Goal: Share content: Share content

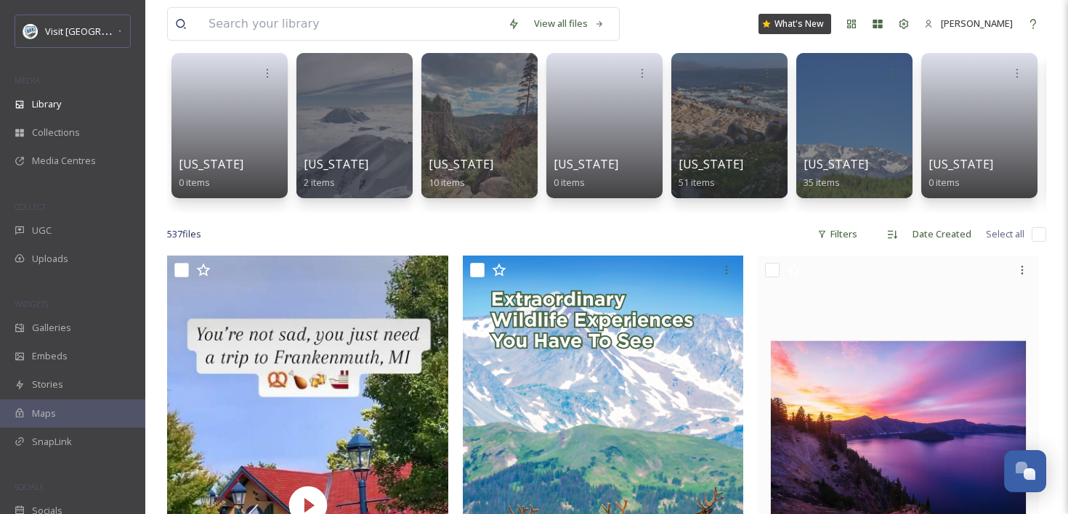
scroll to position [195, 0]
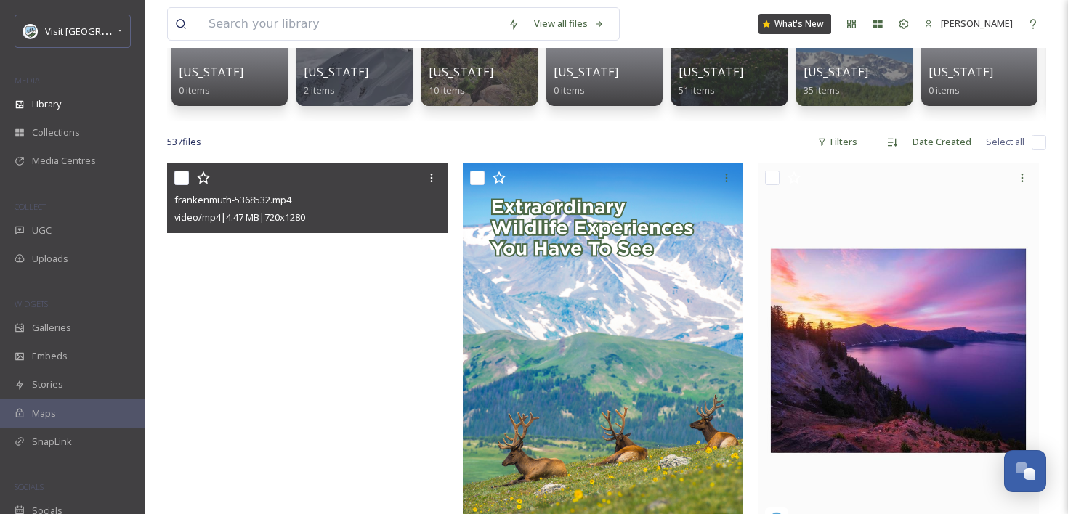
click at [342, 448] on video "frankenmuth-5368532.mp4" at bounding box center [307, 413] width 281 height 500
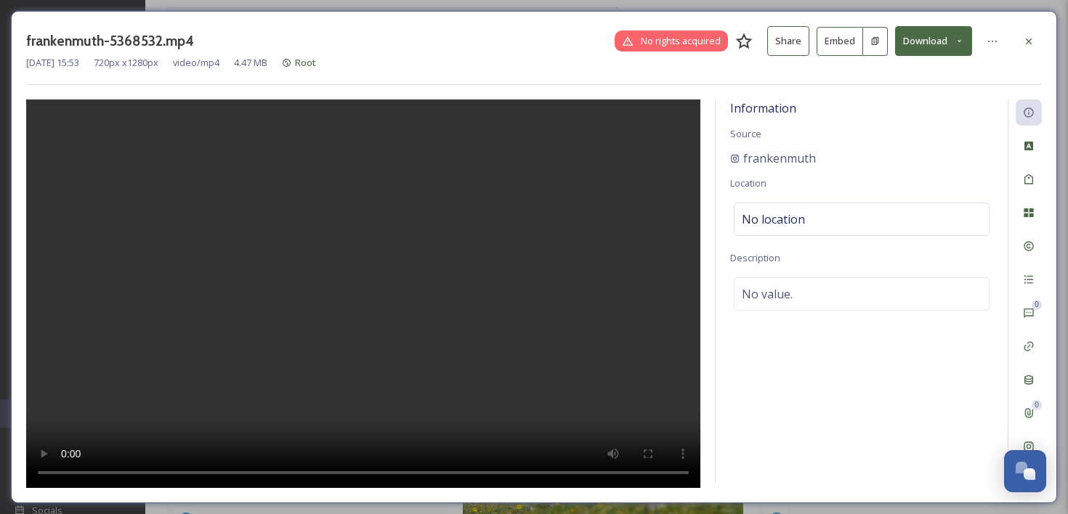
click at [843, 44] on button "Embed" at bounding box center [839, 41] width 46 height 29
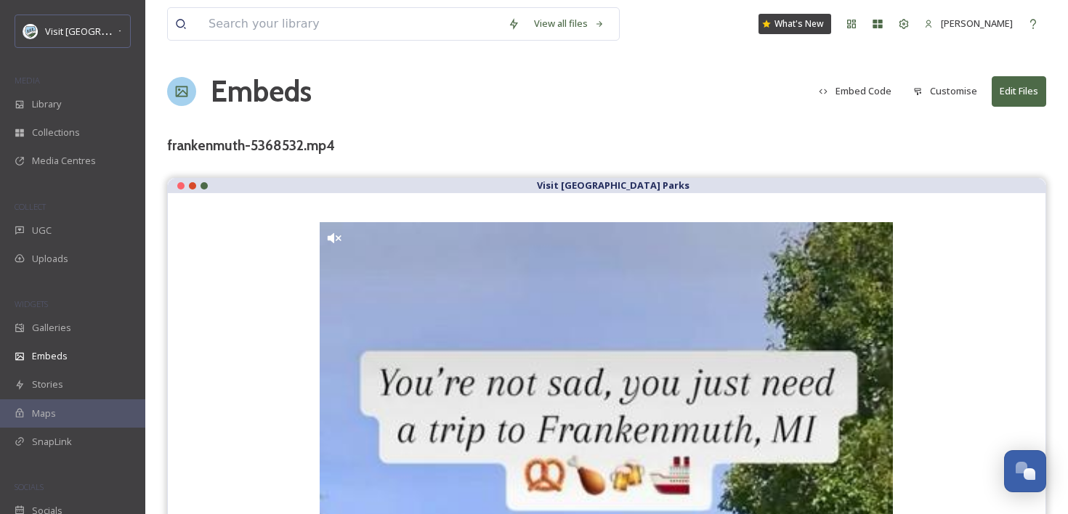
click at [855, 85] on button "Embed Code" at bounding box center [854, 91] width 87 height 28
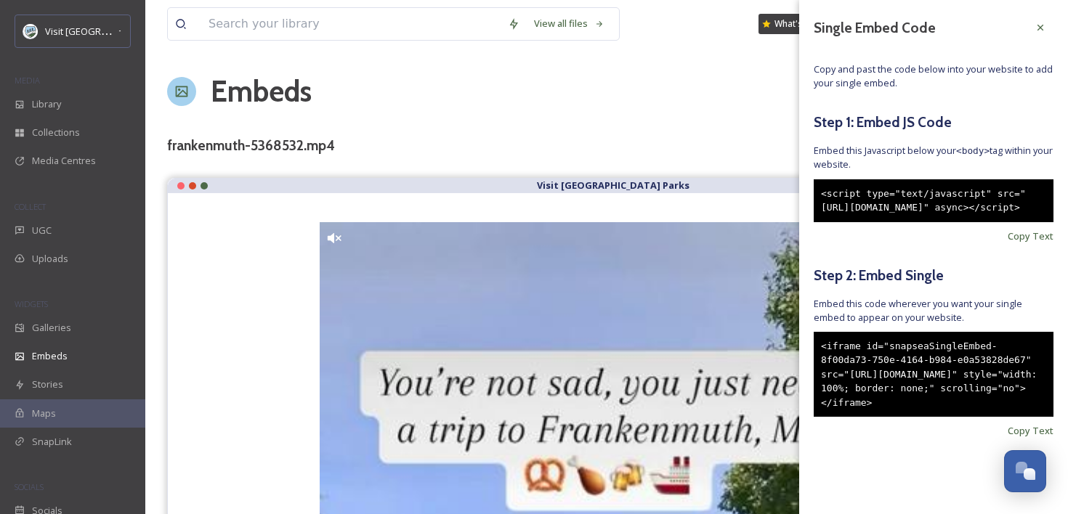
scroll to position [25, 0]
click at [1023, 438] on span "Copy Text" at bounding box center [1030, 431] width 46 height 14
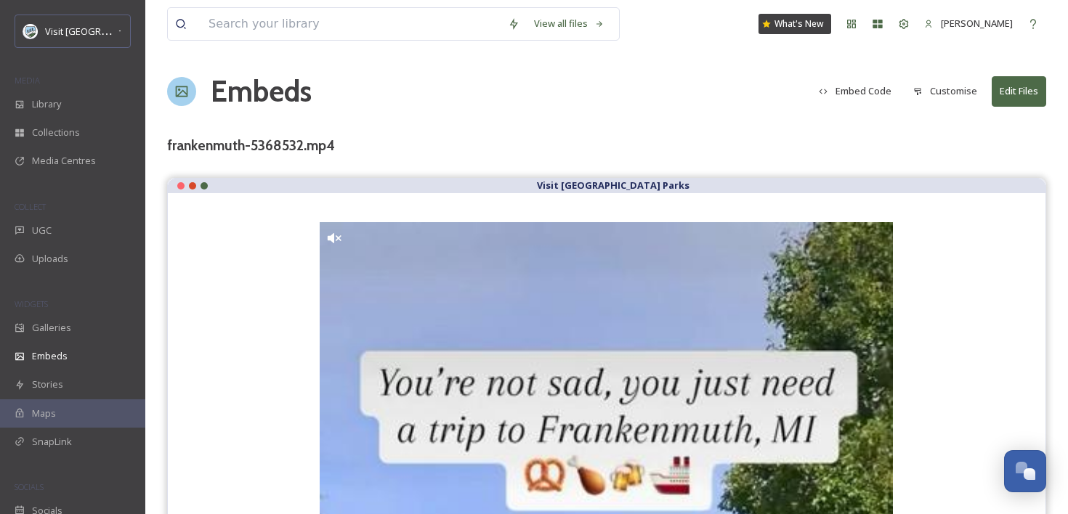
click at [52, 237] on div "UGC" at bounding box center [72, 230] width 145 height 28
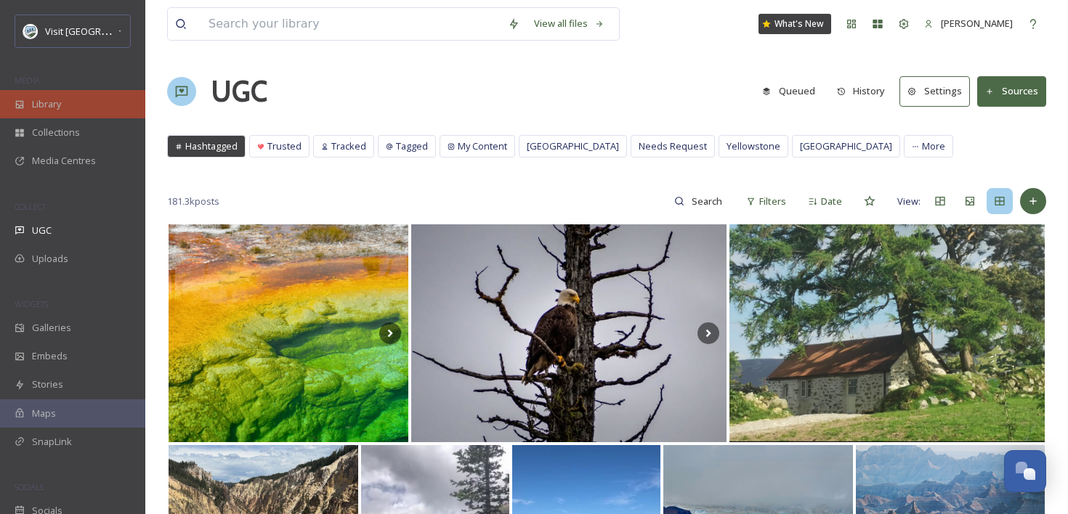
click at [65, 102] on div "Library" at bounding box center [72, 104] width 145 height 28
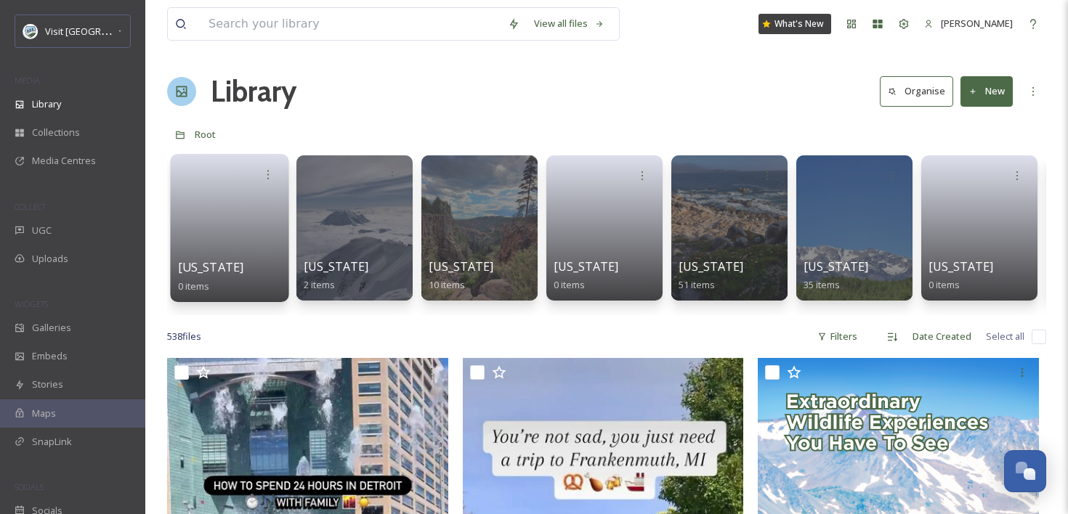
scroll to position [258, 0]
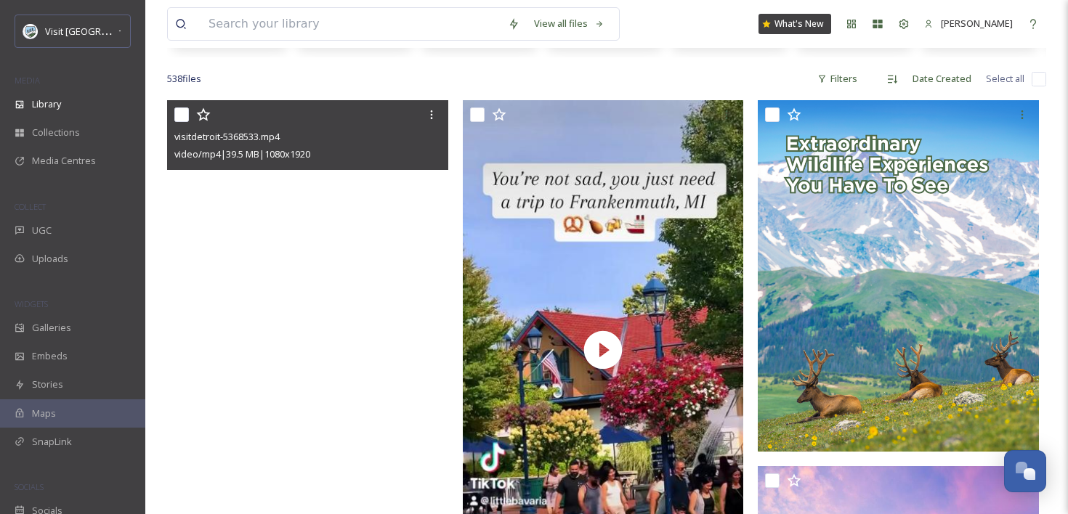
click at [338, 259] on video "visitdetroit-5368533.mp4" at bounding box center [307, 350] width 281 height 500
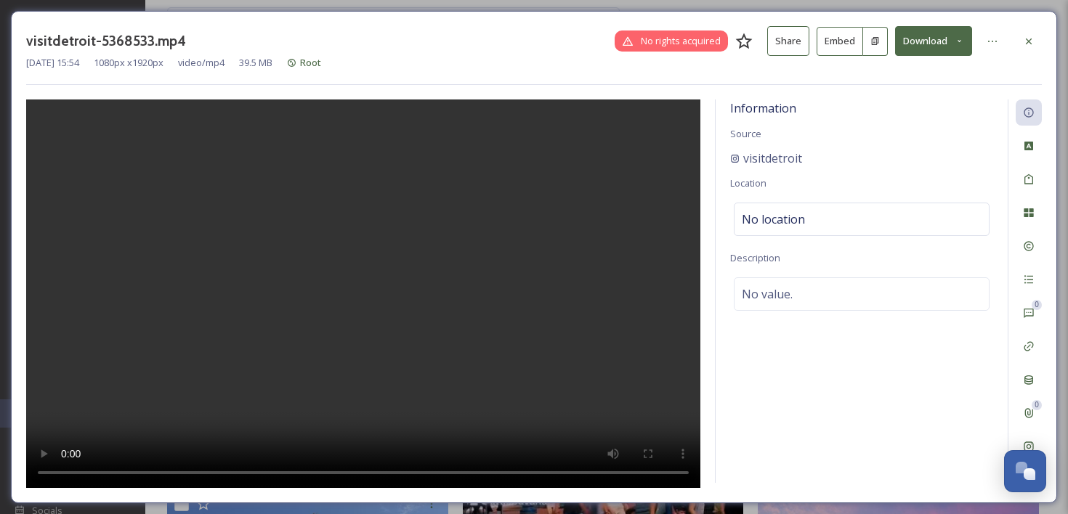
click at [852, 30] on button "Embed" at bounding box center [839, 41] width 46 height 29
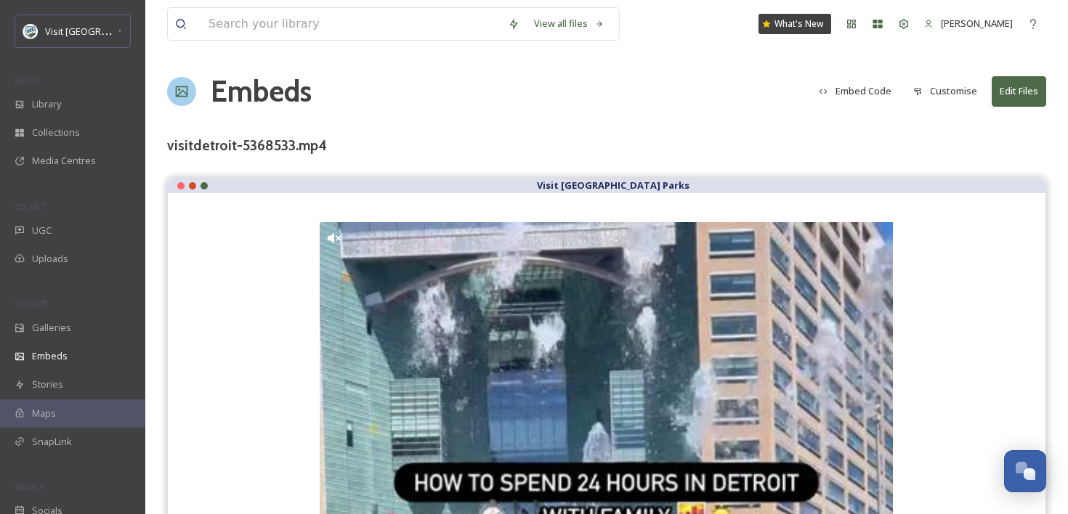
click at [870, 97] on button "Embed Code" at bounding box center [854, 91] width 87 height 28
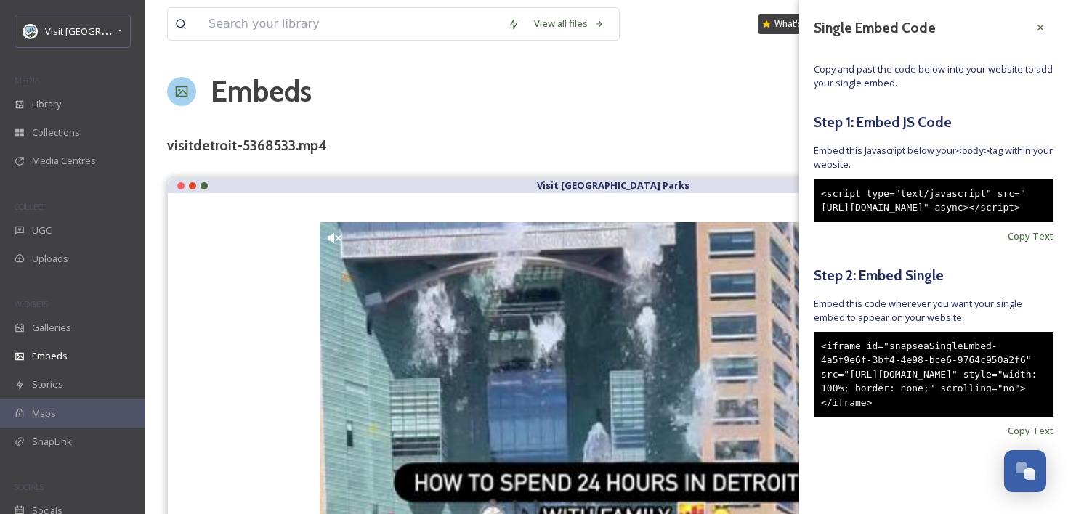
scroll to position [25, 0]
click at [1047, 438] on span "Copy Text" at bounding box center [1030, 431] width 46 height 14
click at [1039, 25] on icon at bounding box center [1040, 28] width 6 height 6
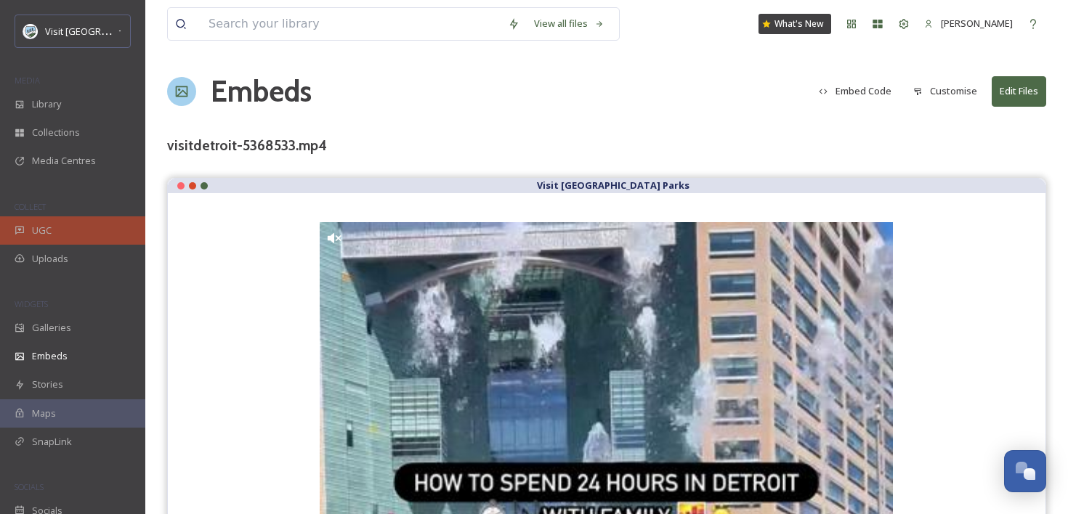
click at [66, 230] on div "UGC" at bounding box center [72, 230] width 145 height 28
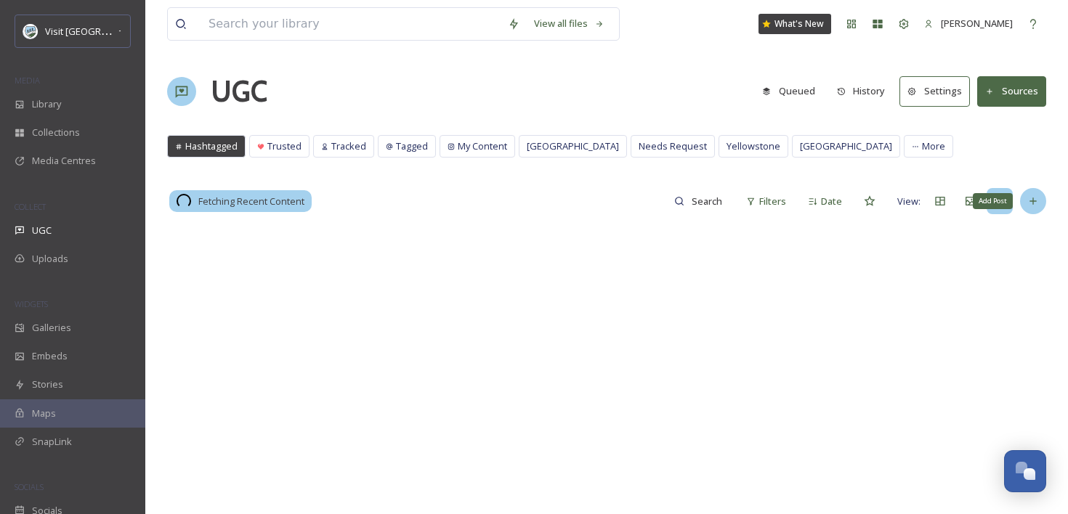
click at [1037, 203] on icon at bounding box center [1033, 201] width 12 height 12
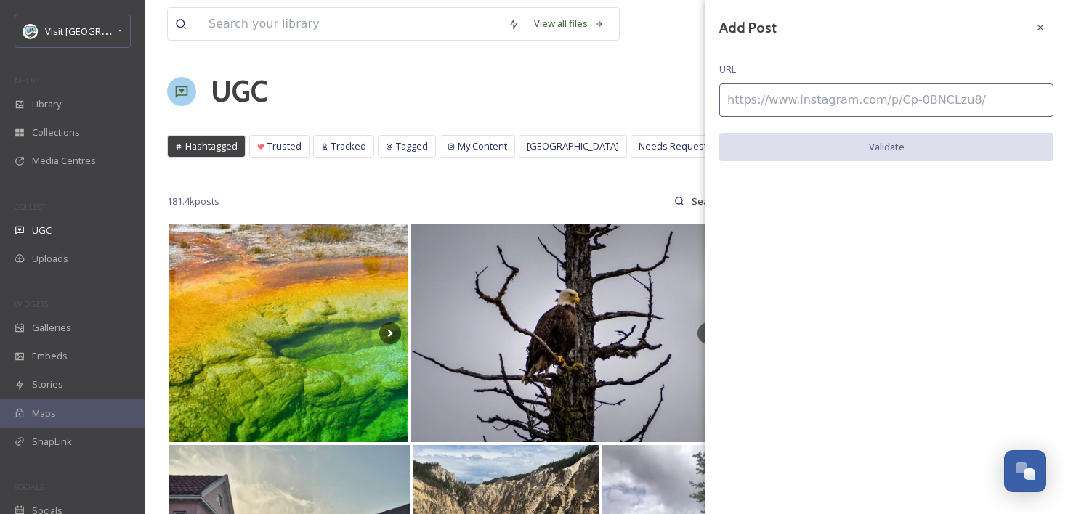
click at [858, 94] on input at bounding box center [886, 100] width 334 height 33
paste input "[URL][DOMAIN_NAME]"
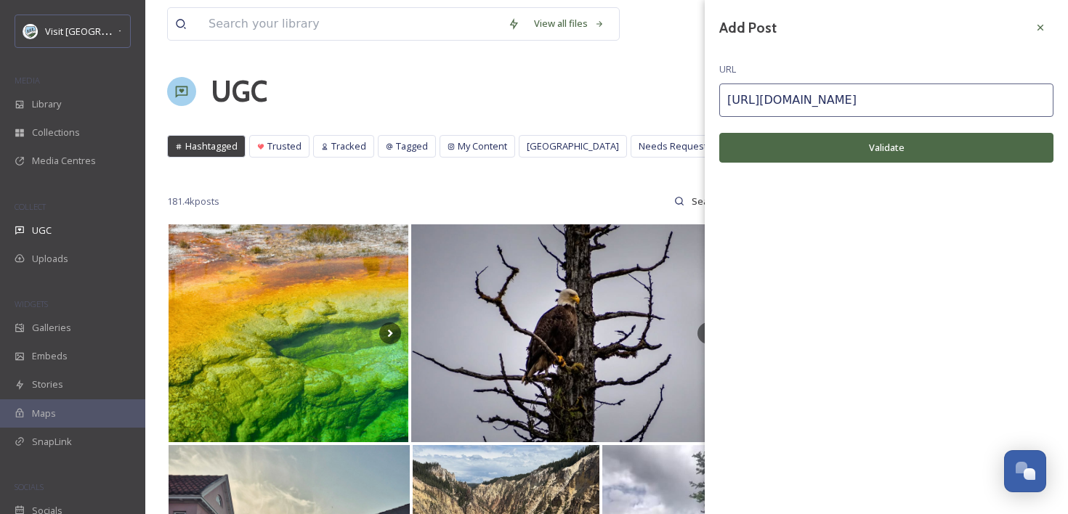
type input "[URL][DOMAIN_NAME]"
click at [850, 141] on button "Validate" at bounding box center [886, 148] width 334 height 30
click at [850, 141] on button "Add Post" at bounding box center [886, 148] width 334 height 30
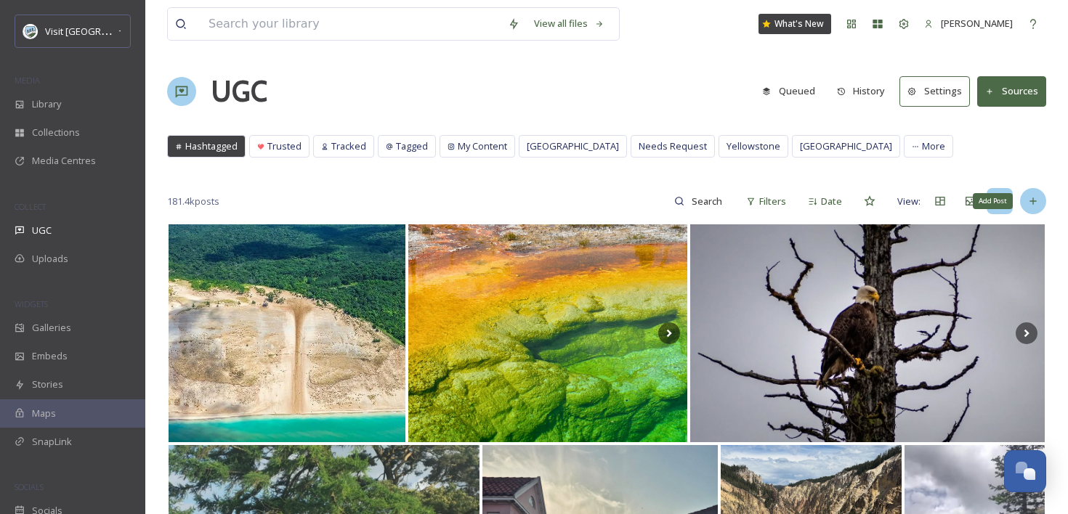
click at [1035, 201] on icon at bounding box center [1032, 201] width 7 height 7
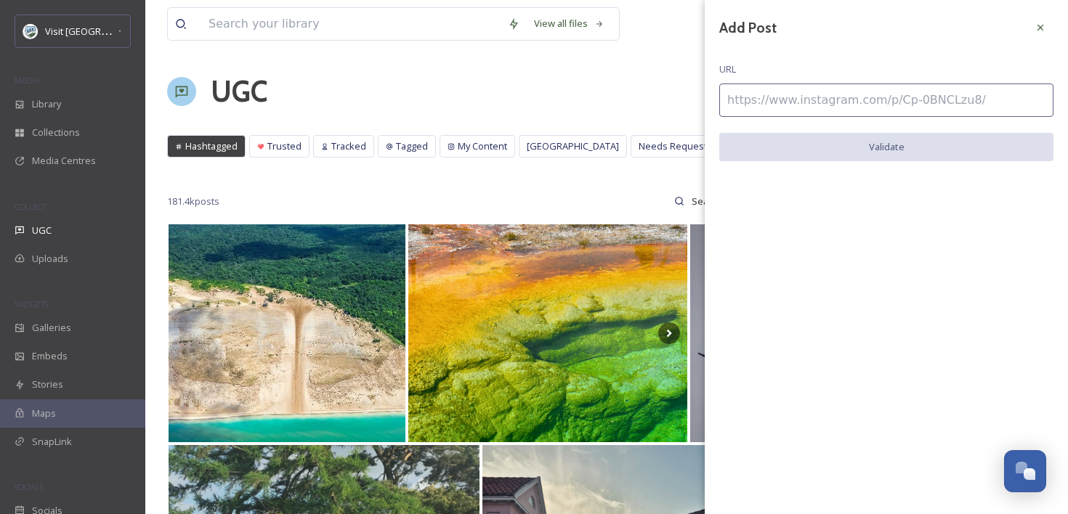
click at [851, 109] on input at bounding box center [886, 100] width 334 height 33
paste input "[URL][DOMAIN_NAME]"
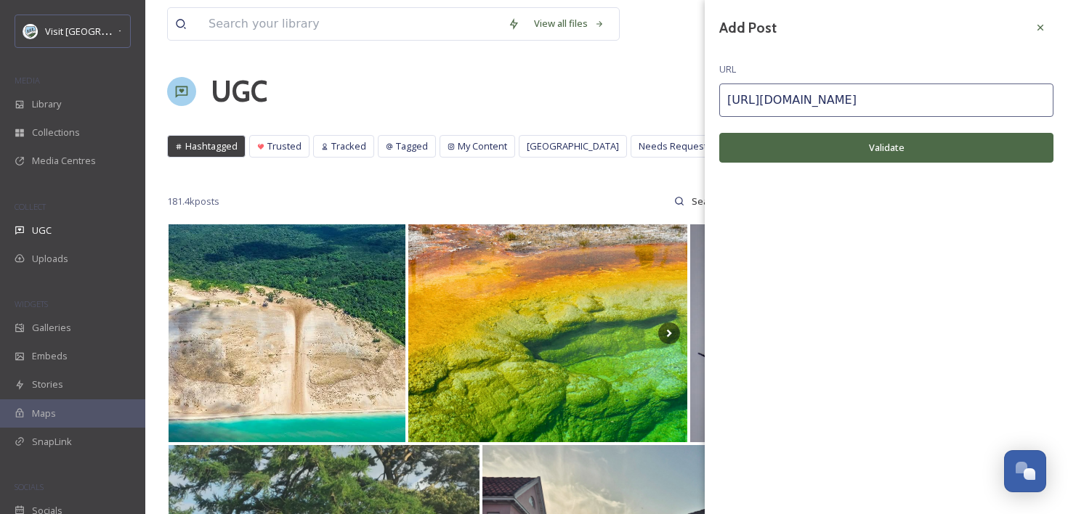
type input "[URL][DOMAIN_NAME]"
click at [837, 137] on button "Validate" at bounding box center [886, 148] width 334 height 30
click at [851, 150] on button "Add Post" at bounding box center [886, 148] width 334 height 30
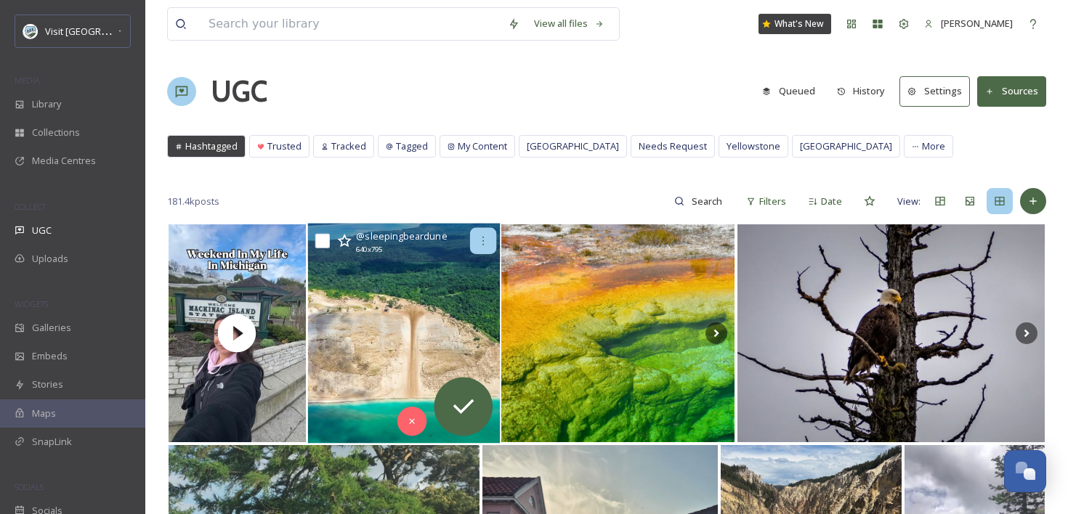
click at [491, 243] on div at bounding box center [482, 241] width 26 height 26
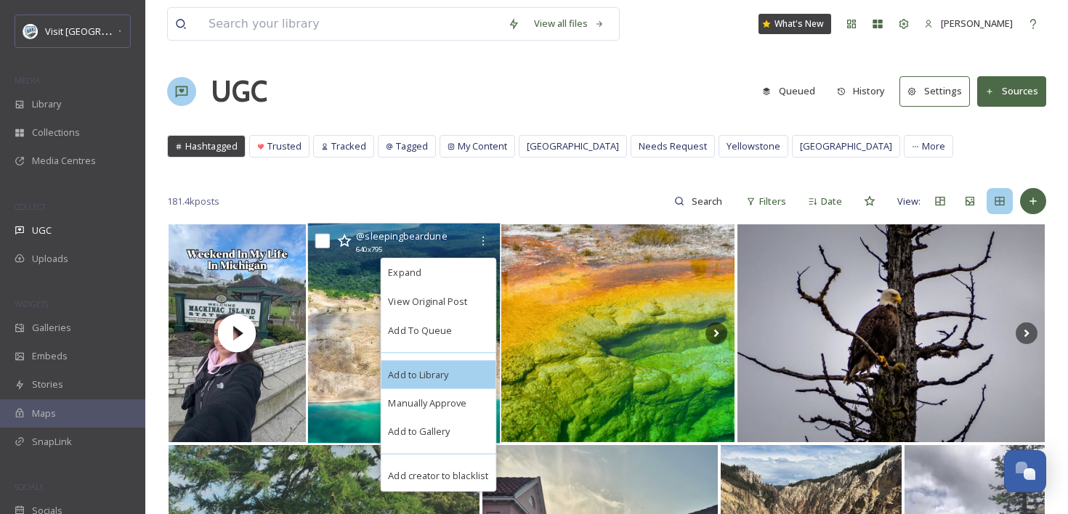
click at [442, 384] on div "Add to Library" at bounding box center [438, 374] width 115 height 29
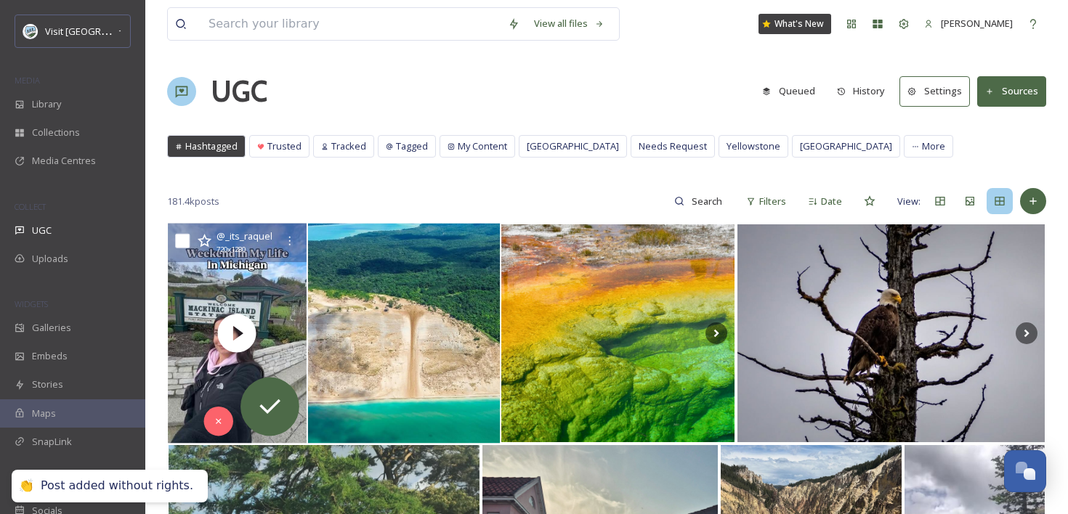
click at [279, 239] on div at bounding box center [289, 241] width 26 height 26
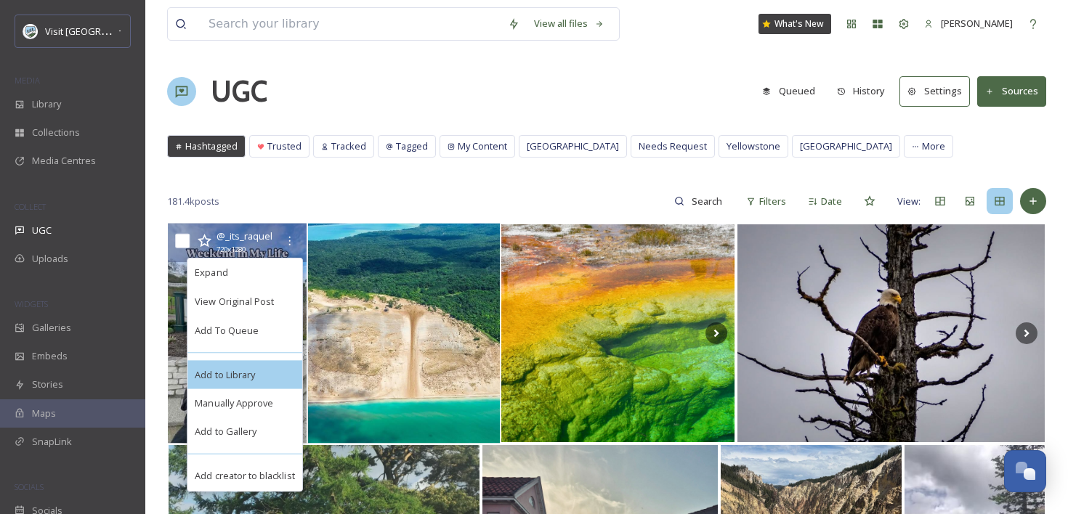
click at [246, 376] on span "Add to Library" at bounding box center [225, 375] width 60 height 14
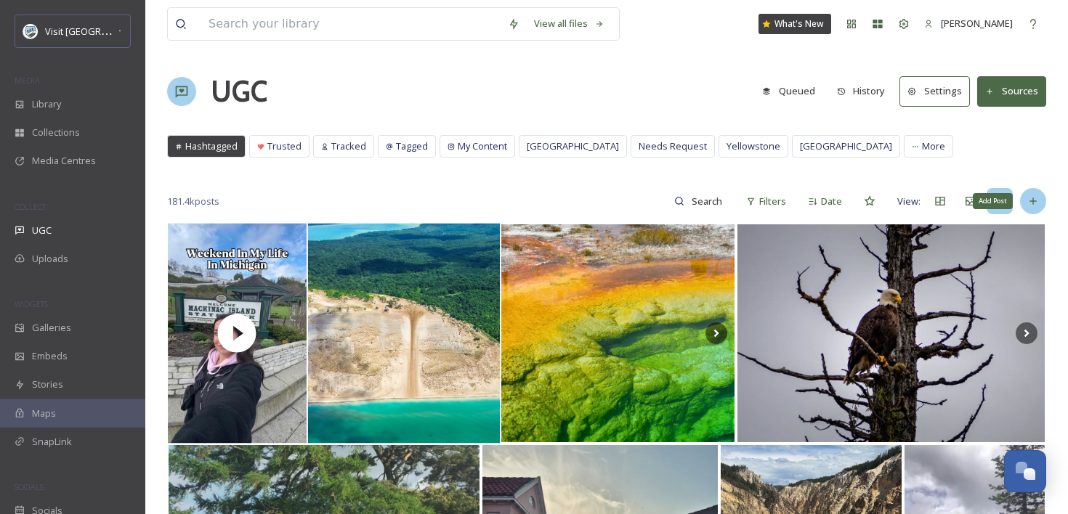
click at [1039, 203] on div "Add Post" at bounding box center [1033, 201] width 26 height 26
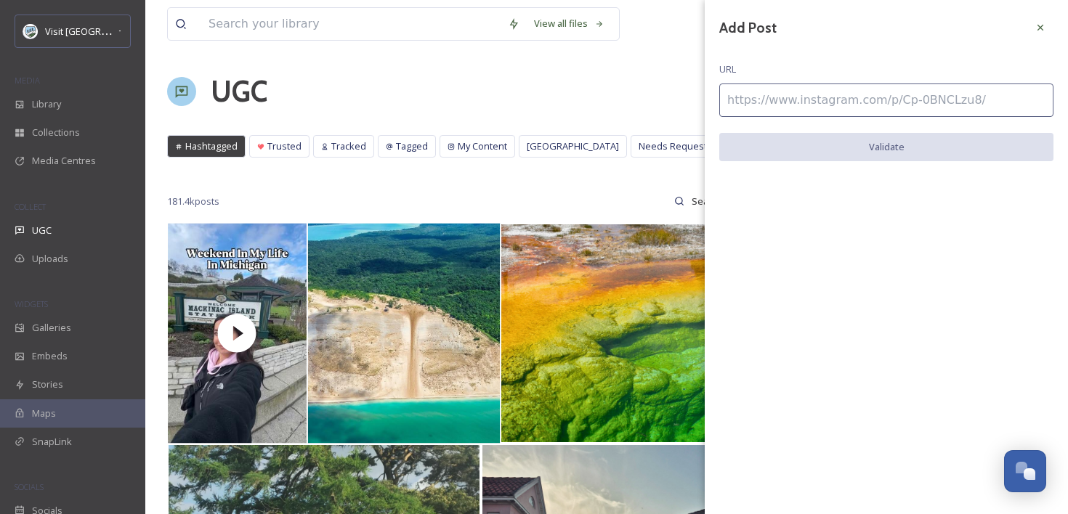
click at [838, 94] on input at bounding box center [886, 100] width 334 height 33
paste input "[URL][DOMAIN_NAME]"
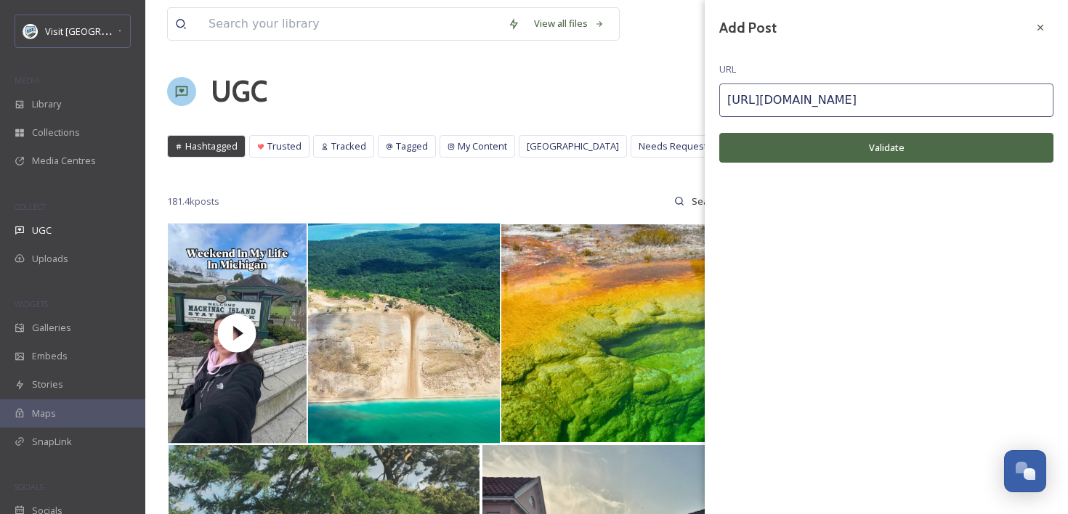
type input "[URL][DOMAIN_NAME]"
click at [828, 127] on div "Add Post URL [URL][DOMAIN_NAME] Validate" at bounding box center [886, 99] width 363 height 199
click at [828, 130] on div "Add Post URL [URL][DOMAIN_NAME] Validate" at bounding box center [886, 99] width 363 height 199
click at [831, 142] on button "Validate" at bounding box center [886, 148] width 334 height 30
click at [878, 149] on button "Add Post" at bounding box center [886, 148] width 334 height 30
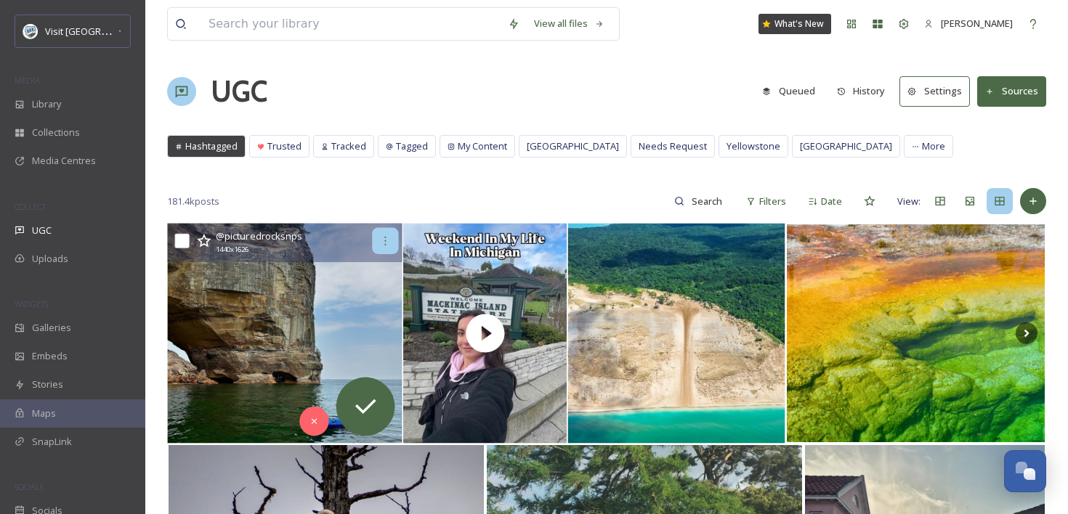
click at [389, 245] on icon at bounding box center [385, 241] width 12 height 12
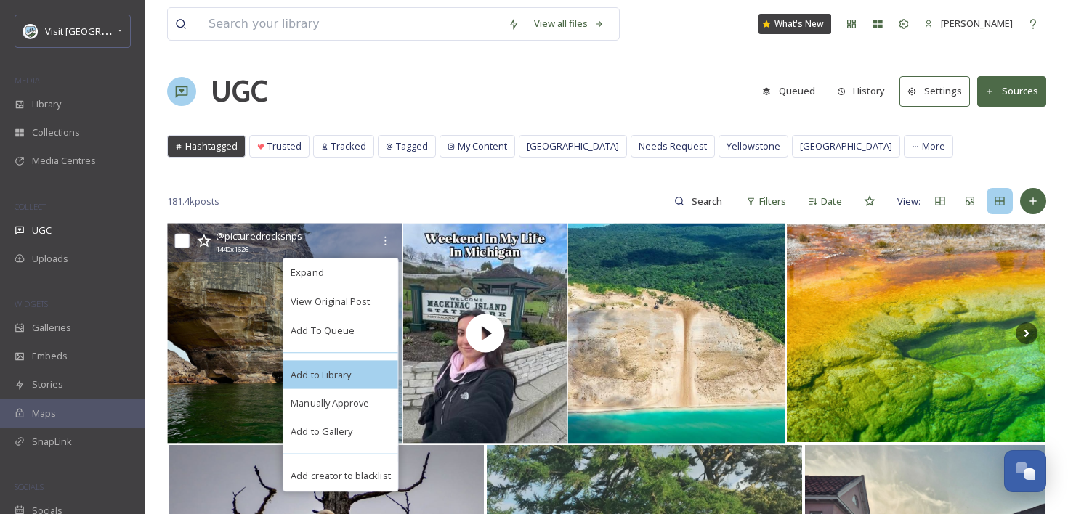
click at [362, 372] on div "Add to Library" at bounding box center [340, 374] width 115 height 29
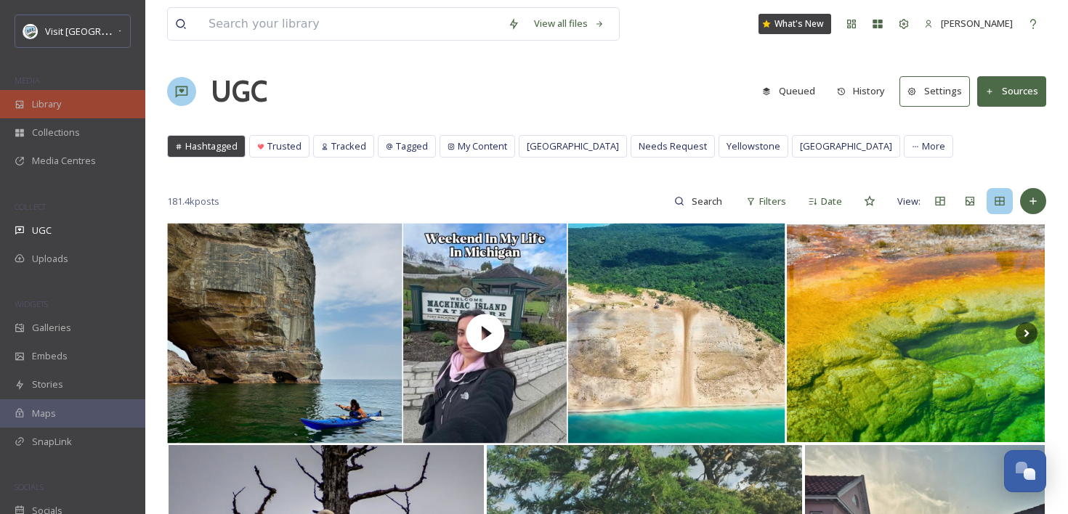
click at [89, 98] on div "Library" at bounding box center [72, 104] width 145 height 28
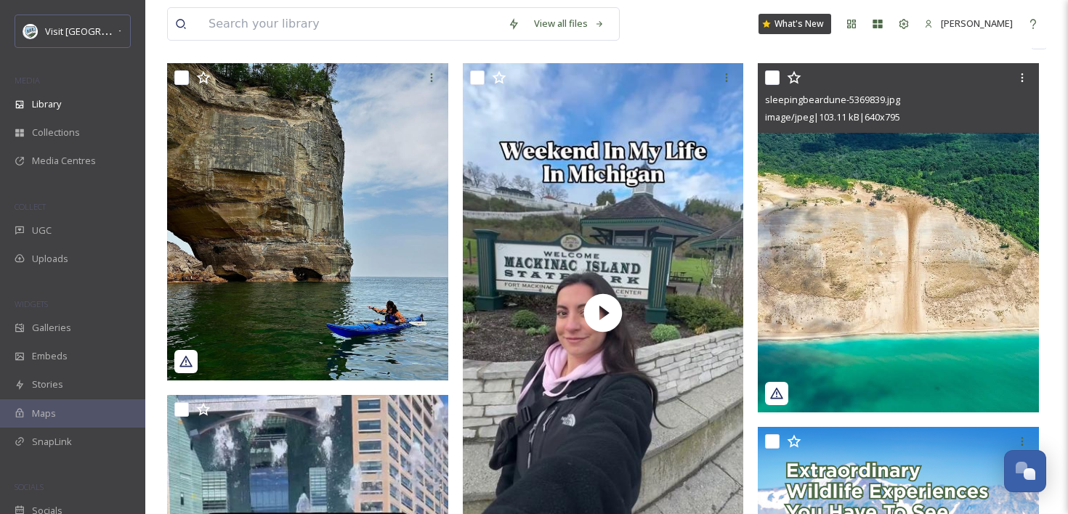
scroll to position [256, 0]
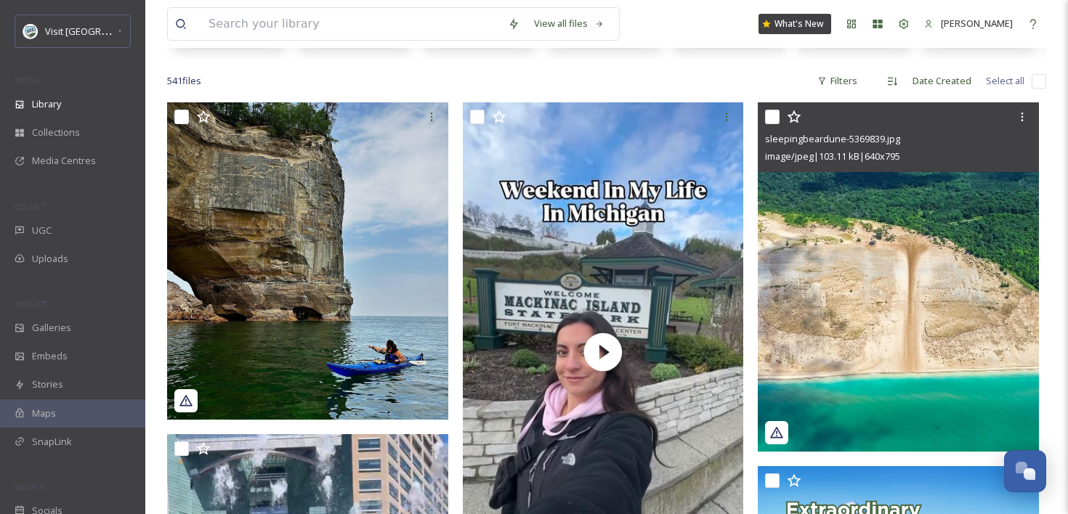
click at [963, 187] on img at bounding box center [898, 276] width 281 height 349
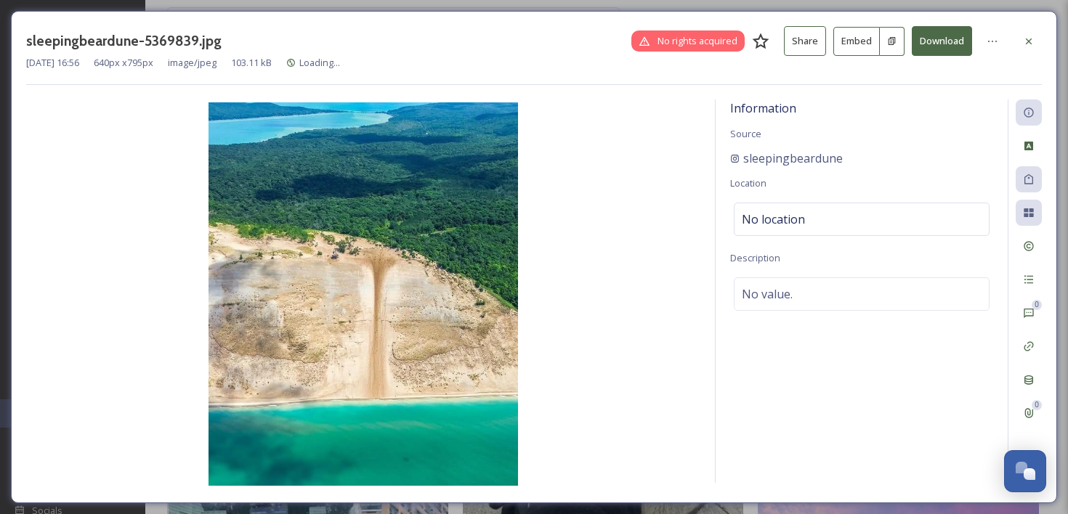
click at [858, 50] on button "Embed" at bounding box center [856, 41] width 46 height 29
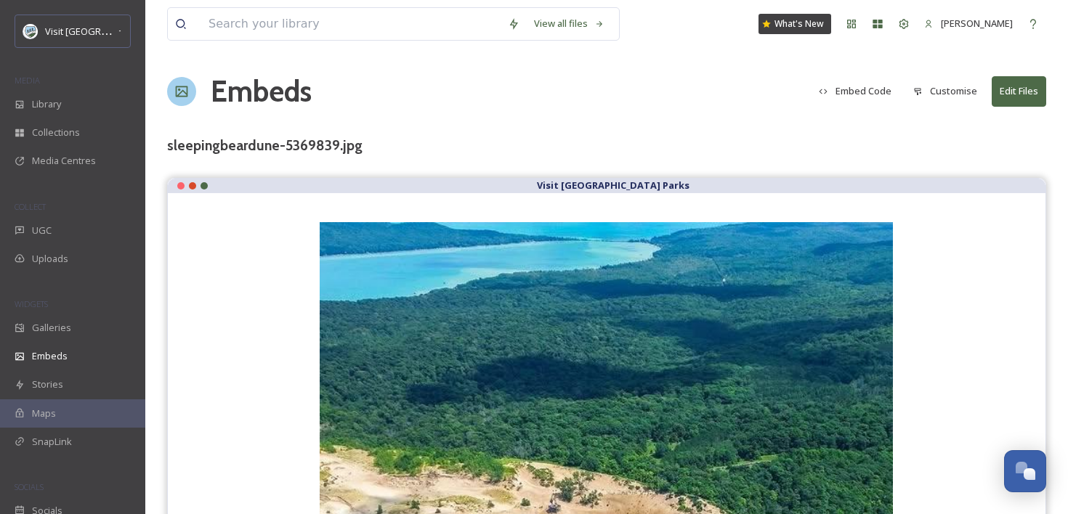
click at [872, 91] on button "Embed Code" at bounding box center [854, 91] width 87 height 28
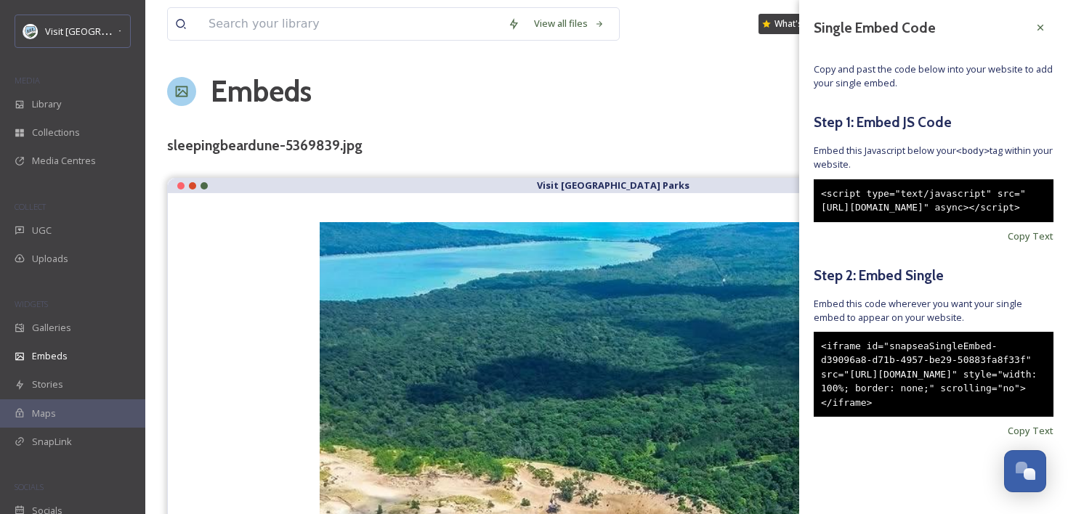
scroll to position [25, 0]
click at [1034, 438] on span "Copy Text" at bounding box center [1030, 431] width 46 height 14
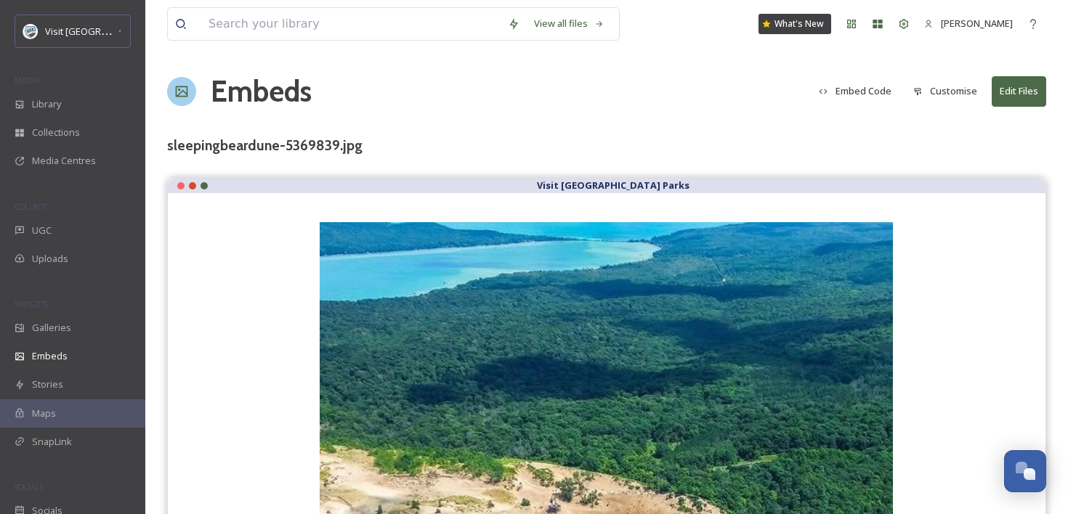
click at [527, 87] on div "Embeds Embed Code Customise Edit Files" at bounding box center [606, 92] width 879 height 44
click at [86, 100] on div "Library" at bounding box center [72, 104] width 145 height 28
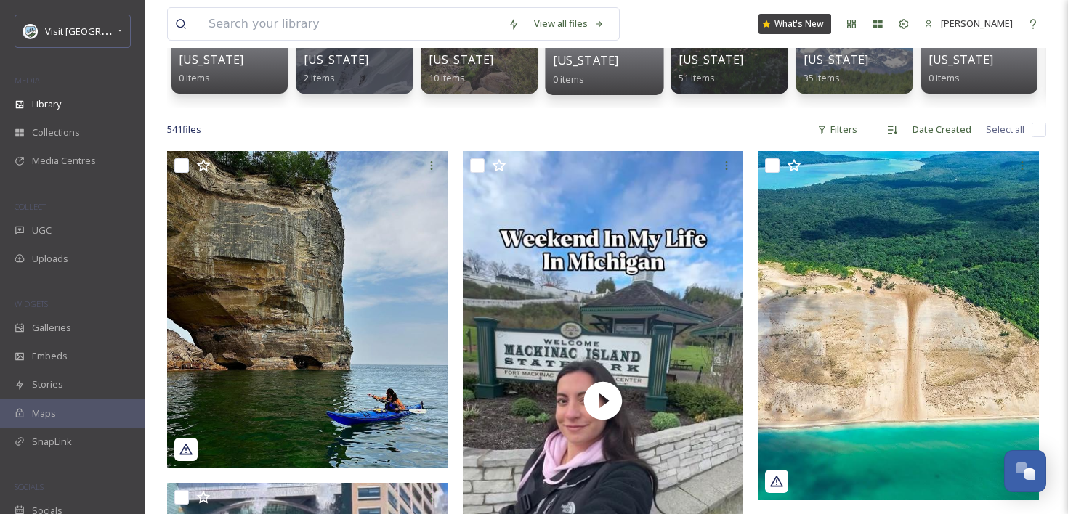
scroll to position [276, 0]
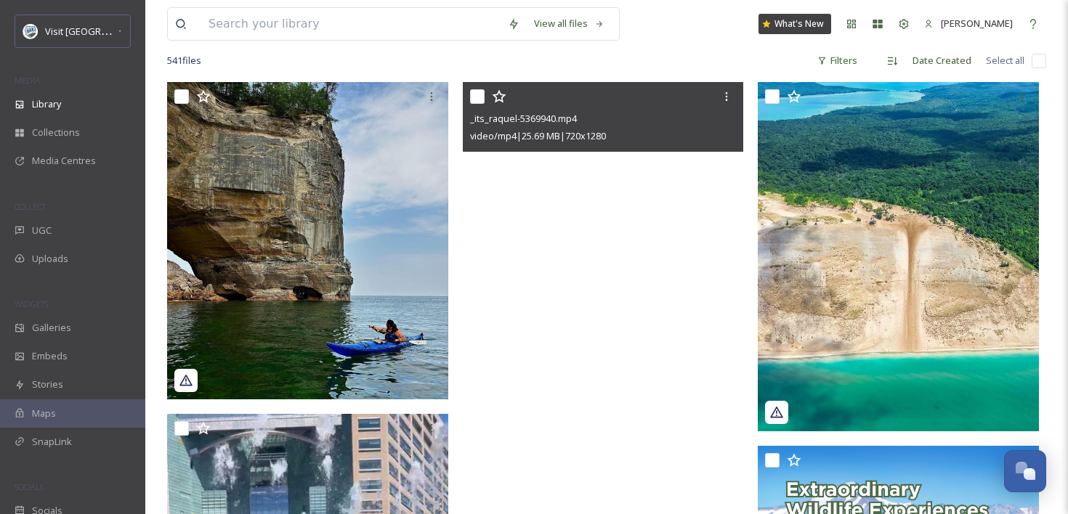
click at [683, 220] on video "_its_raquel-5369940.mp4" at bounding box center [603, 332] width 281 height 500
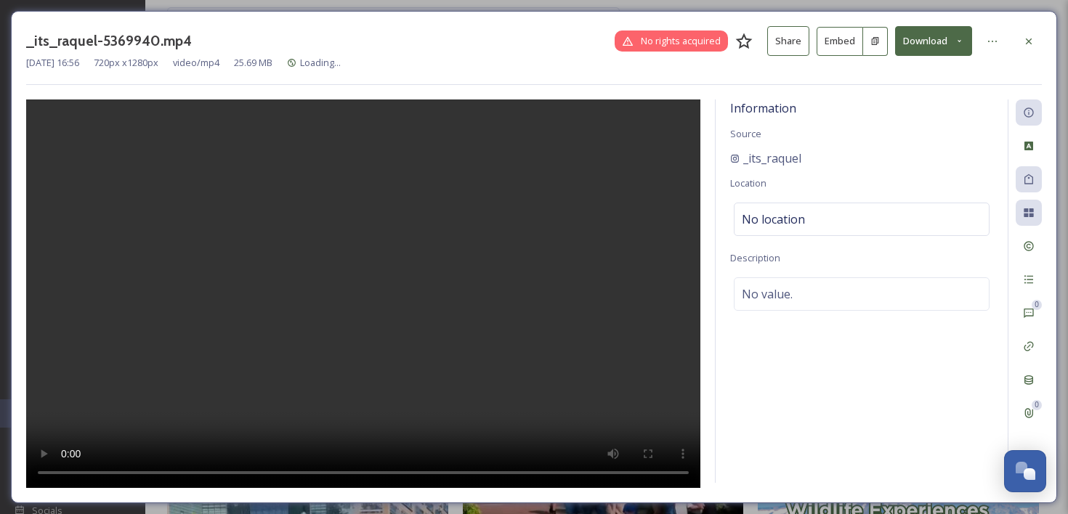
click at [845, 46] on button "Embed" at bounding box center [839, 41] width 46 height 29
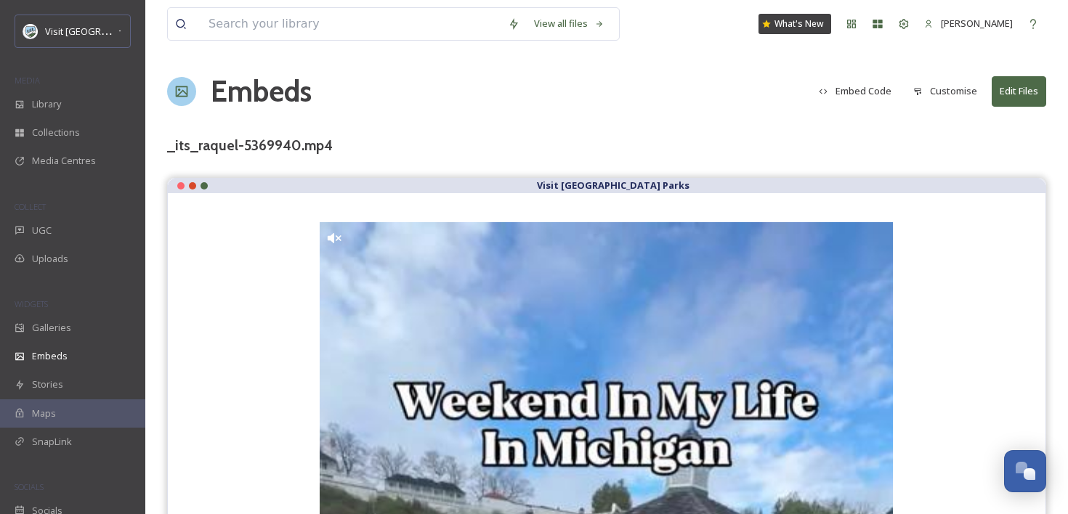
click at [876, 92] on button "Embed Code" at bounding box center [854, 91] width 87 height 28
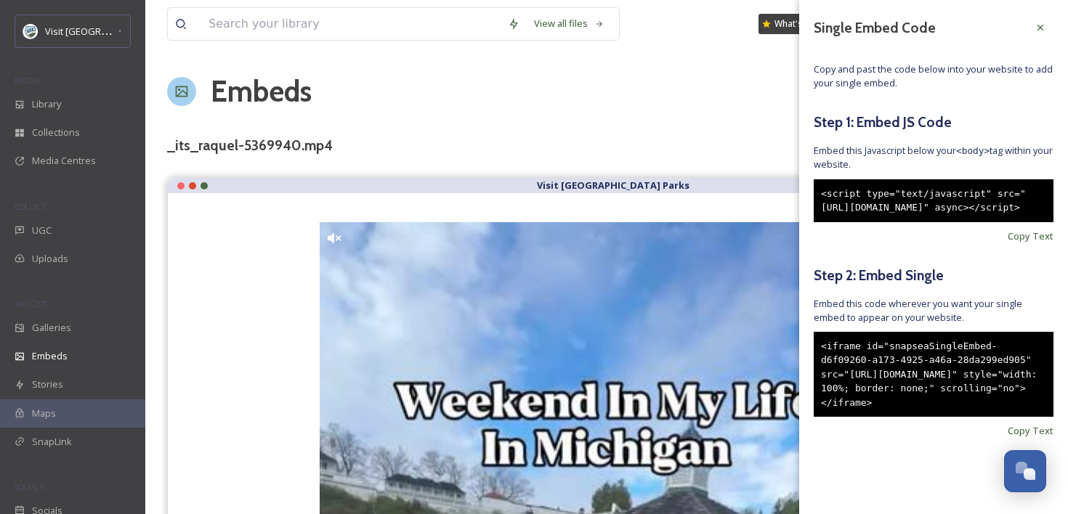
scroll to position [25, 0]
click at [1051, 438] on span "Copy Text" at bounding box center [1030, 431] width 46 height 14
click at [59, 229] on div "UGC" at bounding box center [72, 230] width 145 height 28
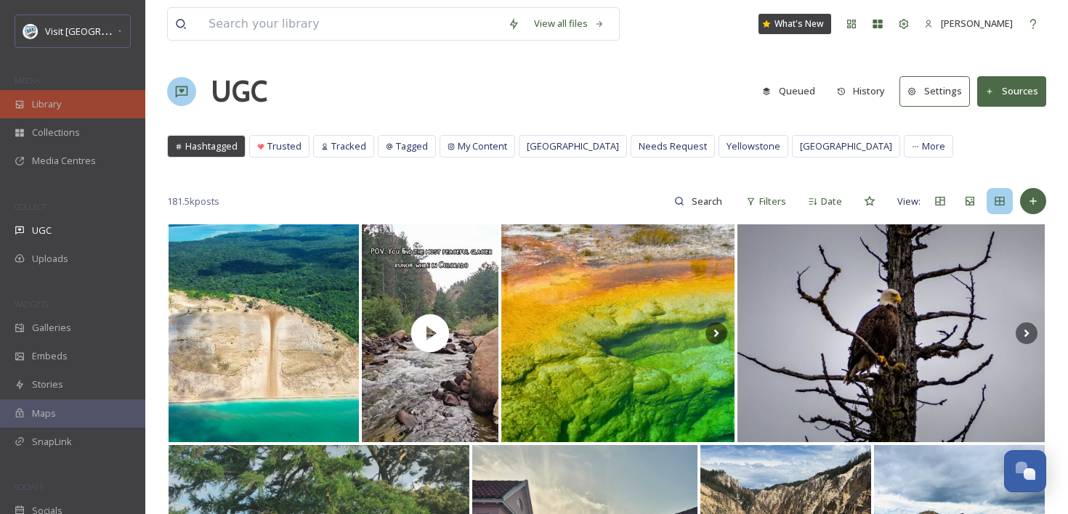
click at [64, 110] on div "Library" at bounding box center [72, 104] width 145 height 28
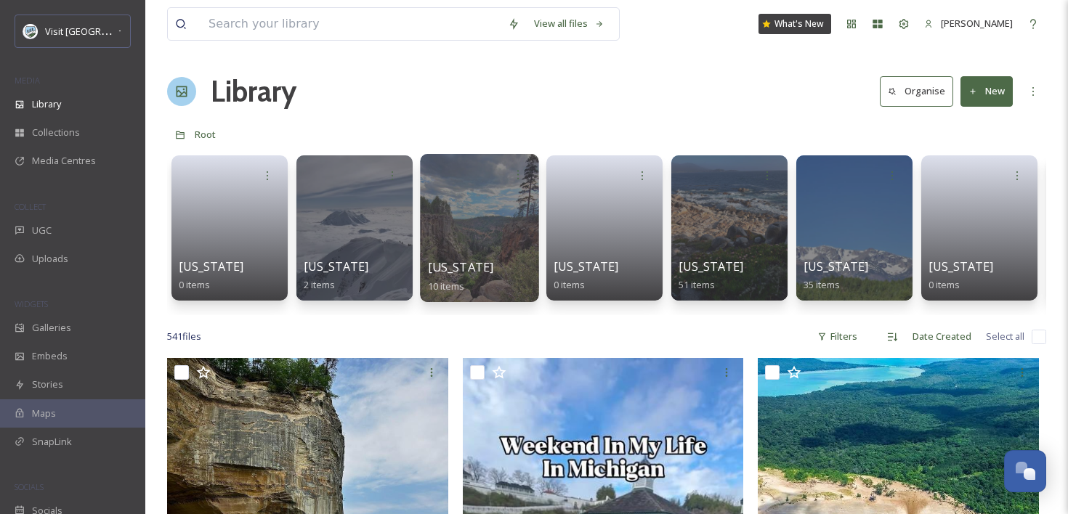
scroll to position [141, 0]
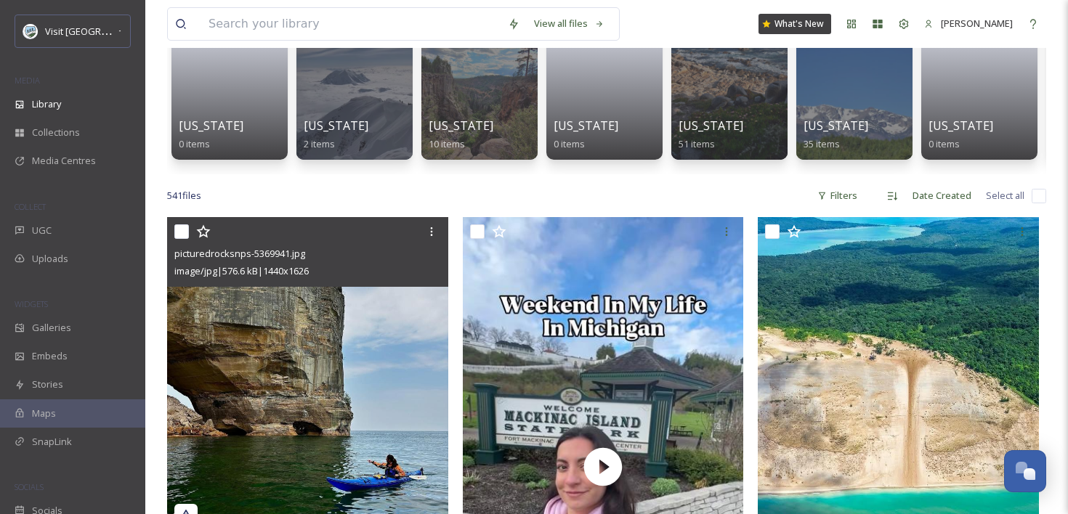
click at [394, 315] on img at bounding box center [307, 375] width 281 height 317
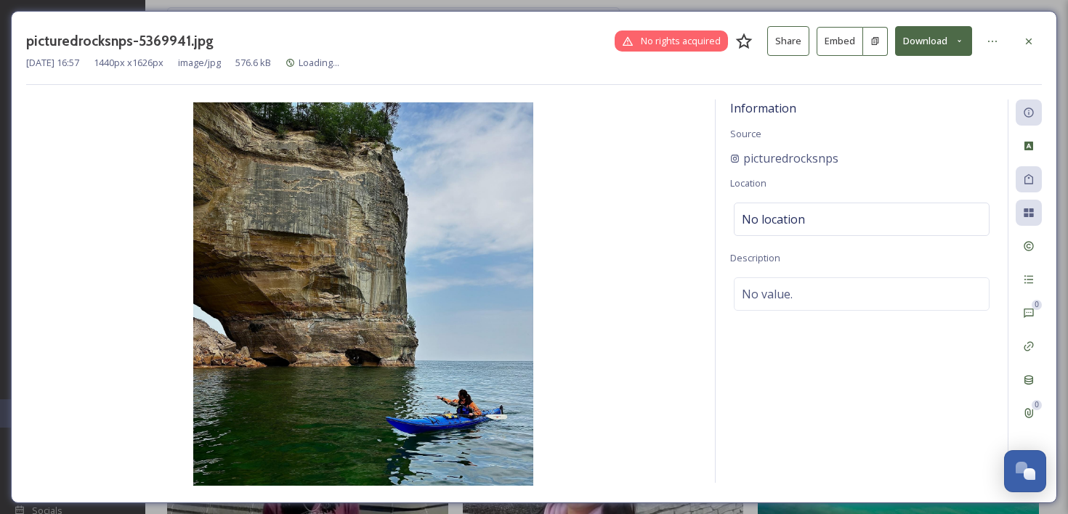
click at [840, 38] on button "Embed" at bounding box center [839, 41] width 46 height 29
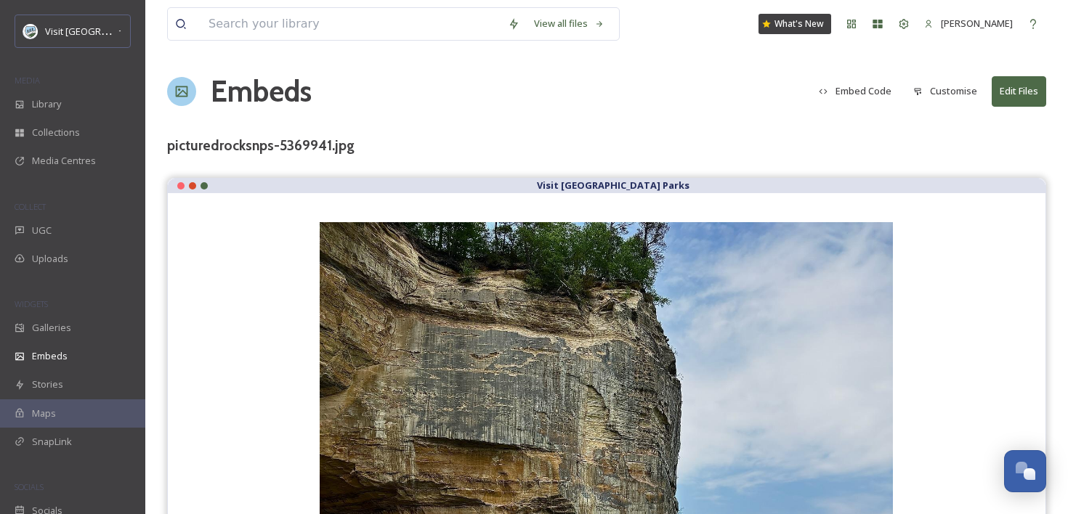
click at [868, 91] on button "Embed Code" at bounding box center [854, 91] width 87 height 28
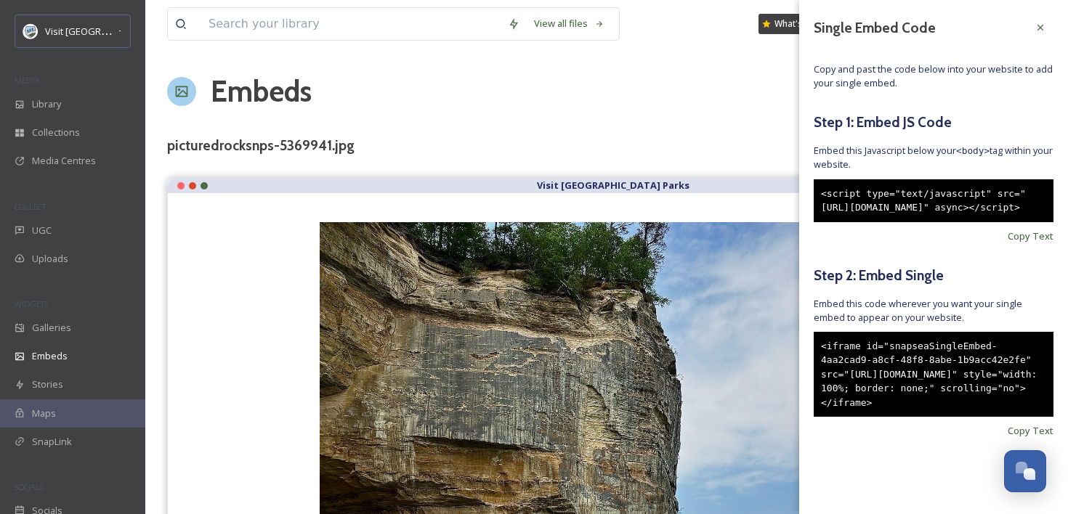
scroll to position [25, 0]
click at [1050, 438] on span "Copy Text" at bounding box center [1030, 431] width 46 height 14
click at [1039, 22] on icon at bounding box center [1040, 28] width 12 height 12
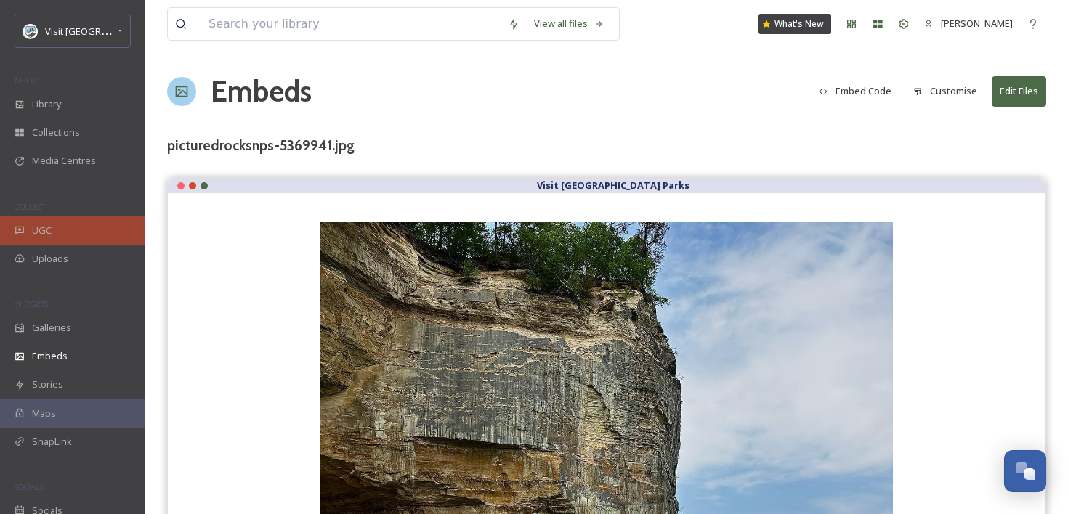
click at [102, 229] on div "UGC" at bounding box center [72, 230] width 145 height 28
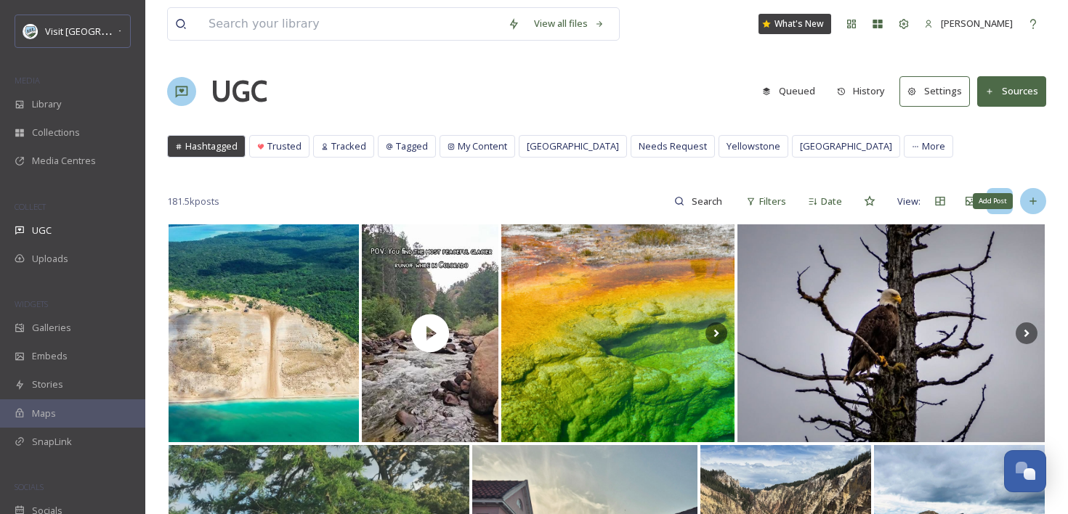
click at [1033, 204] on icon at bounding box center [1033, 201] width 12 height 12
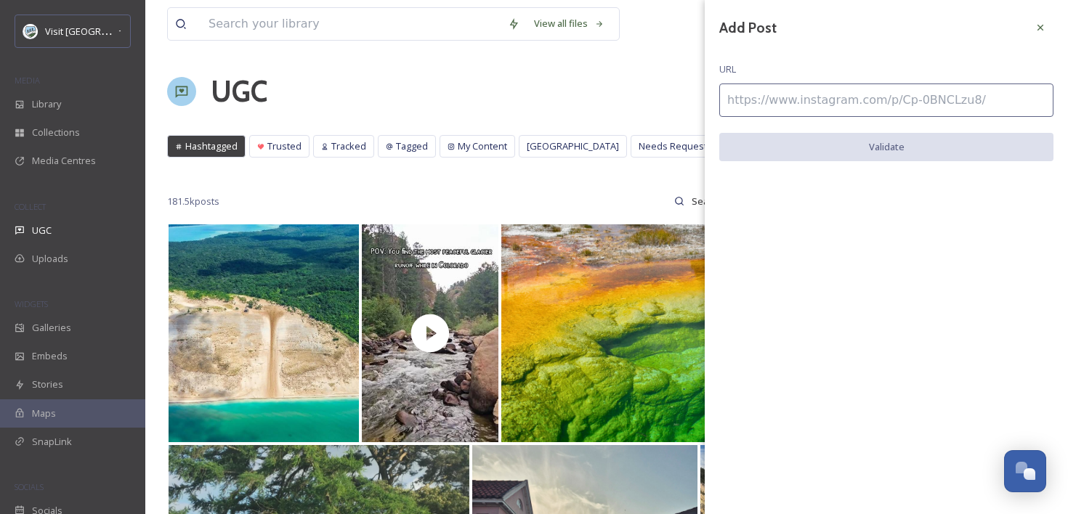
click at [875, 102] on input at bounding box center [886, 100] width 334 height 33
paste input "[URL][DOMAIN_NAME]"
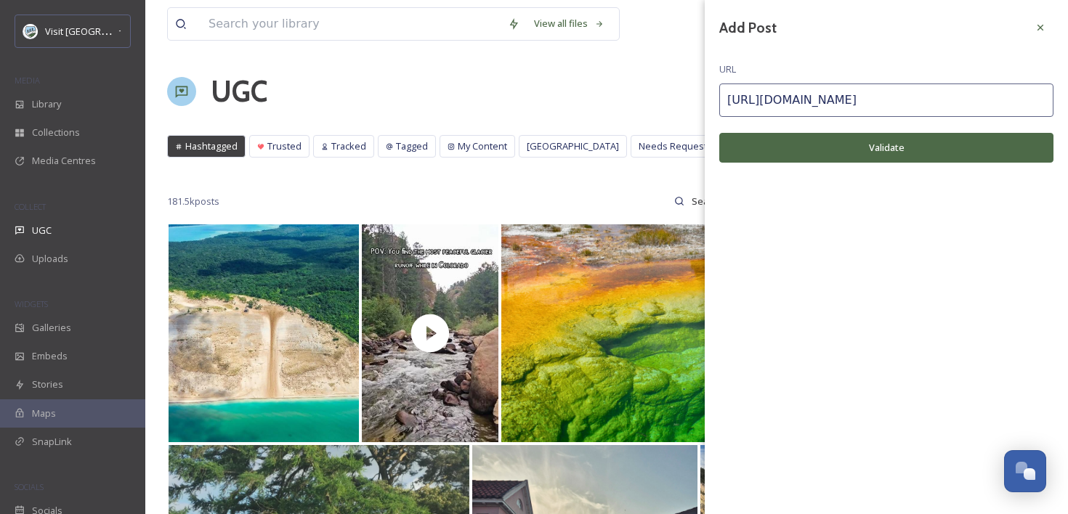
type input "[URL][DOMAIN_NAME]"
click at [846, 153] on button "Validate" at bounding box center [886, 148] width 334 height 30
click at [846, 153] on button "Add Post" at bounding box center [886, 148] width 334 height 30
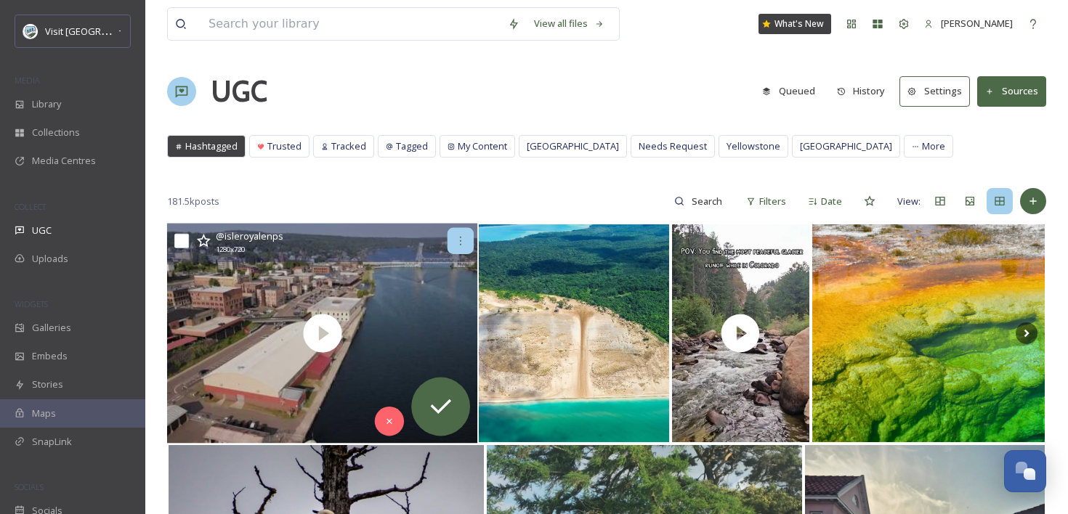
click at [461, 241] on icon at bounding box center [460, 241] width 1 height 9
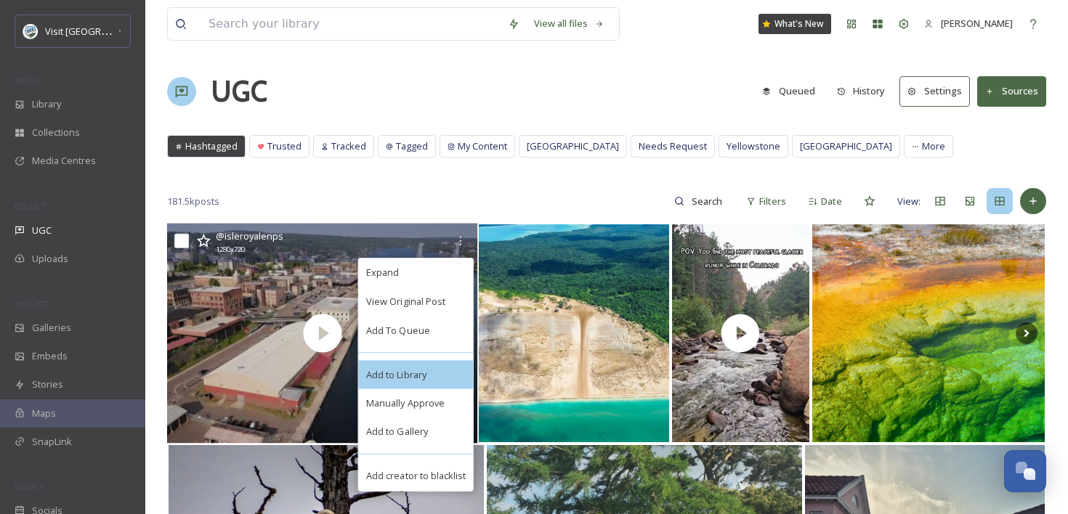
click at [440, 376] on div "Add to Library" at bounding box center [416, 374] width 115 height 29
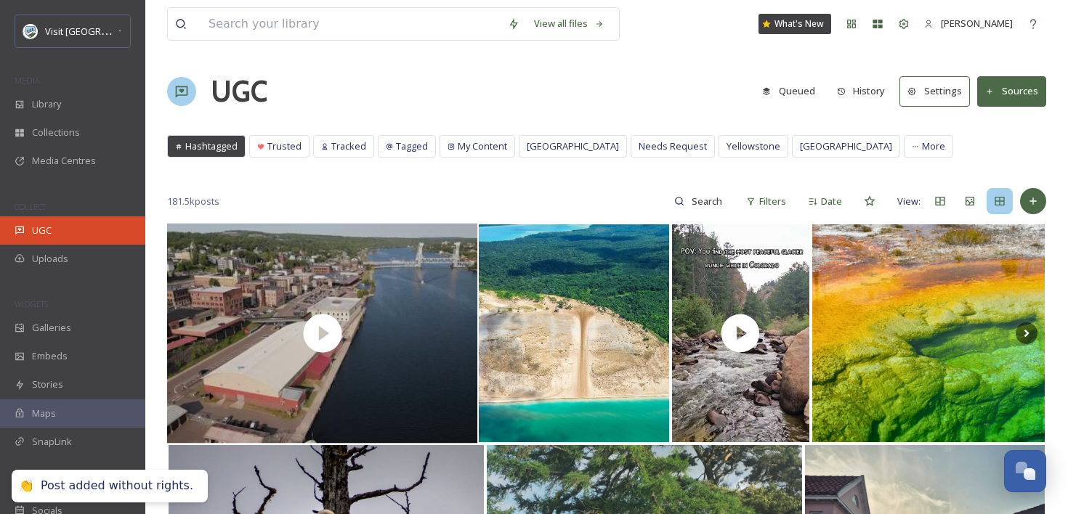
click at [73, 227] on div "UGC" at bounding box center [72, 230] width 145 height 28
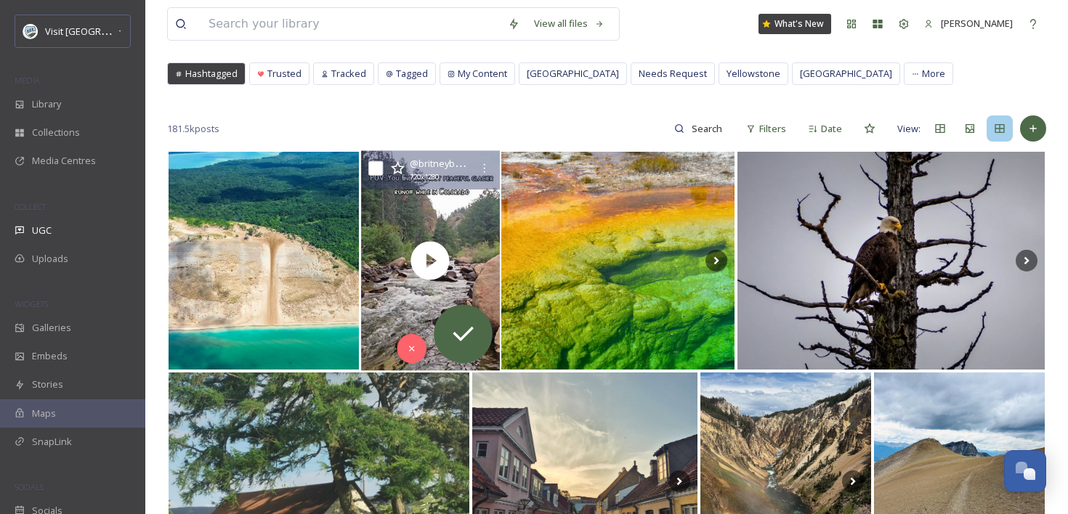
scroll to position [51, 0]
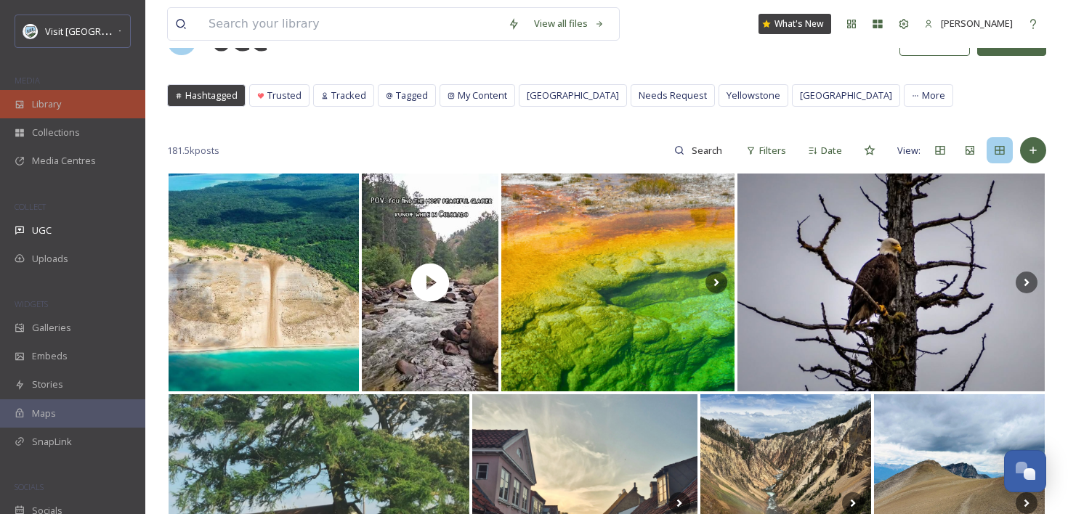
click at [89, 103] on div "Library" at bounding box center [72, 104] width 145 height 28
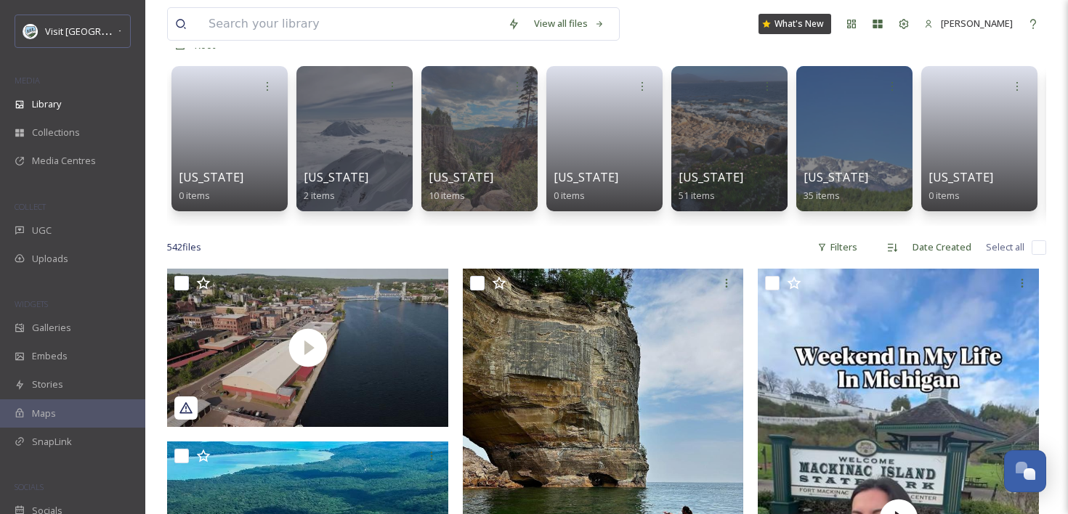
scroll to position [90, 0]
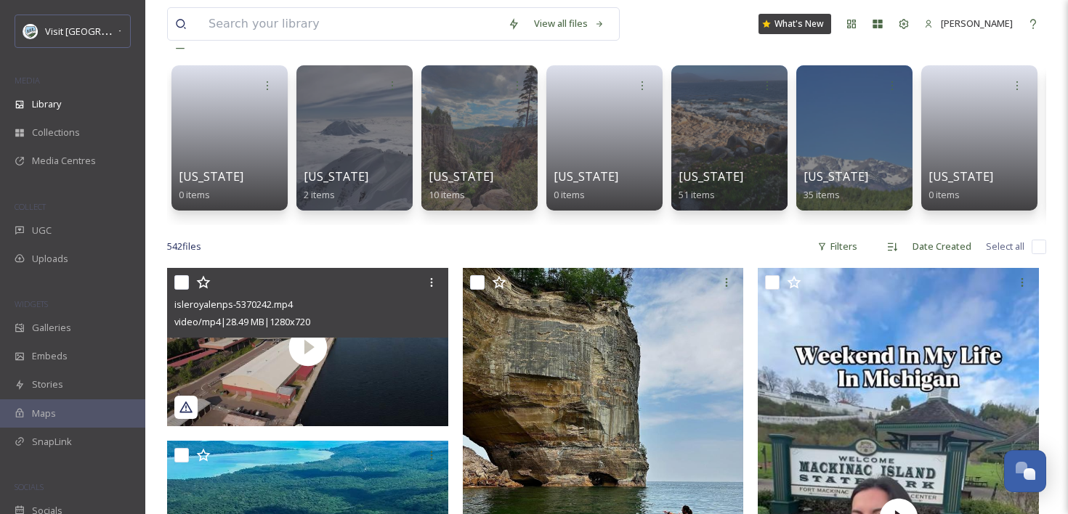
click at [375, 325] on div "video/mp4 | 28.49 MB | 1280 x 720" at bounding box center [309, 321] width 270 height 17
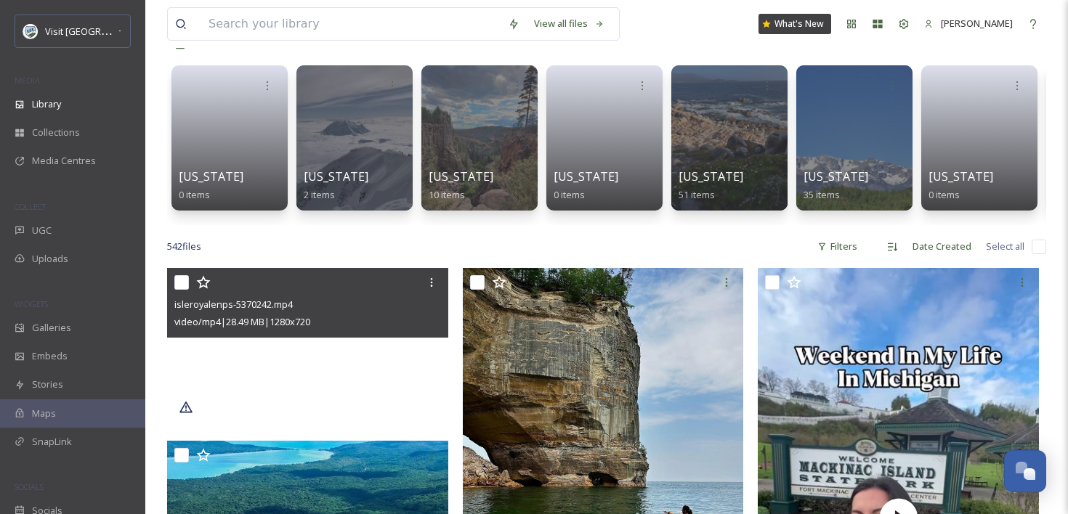
click at [385, 381] on video "isleroyalenps-5370242.mp4" at bounding box center [307, 347] width 281 height 158
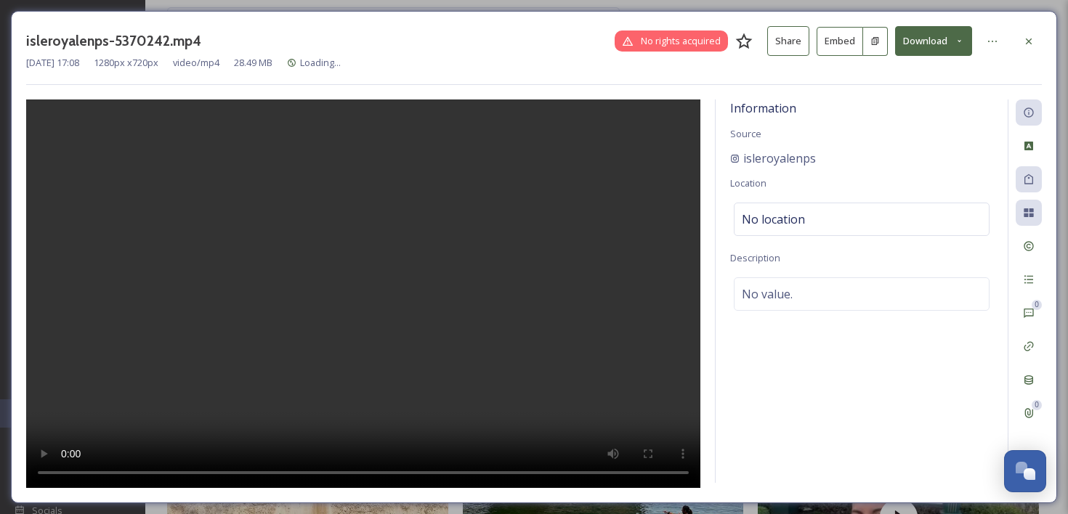
click at [833, 36] on button "Embed" at bounding box center [839, 41] width 46 height 29
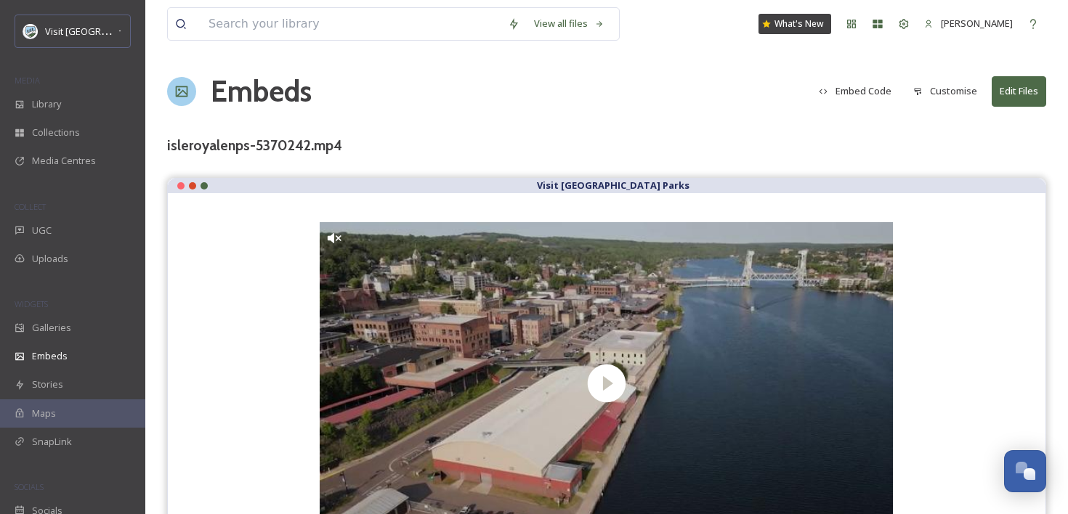
click at [880, 94] on button "Embed Code" at bounding box center [854, 91] width 87 height 28
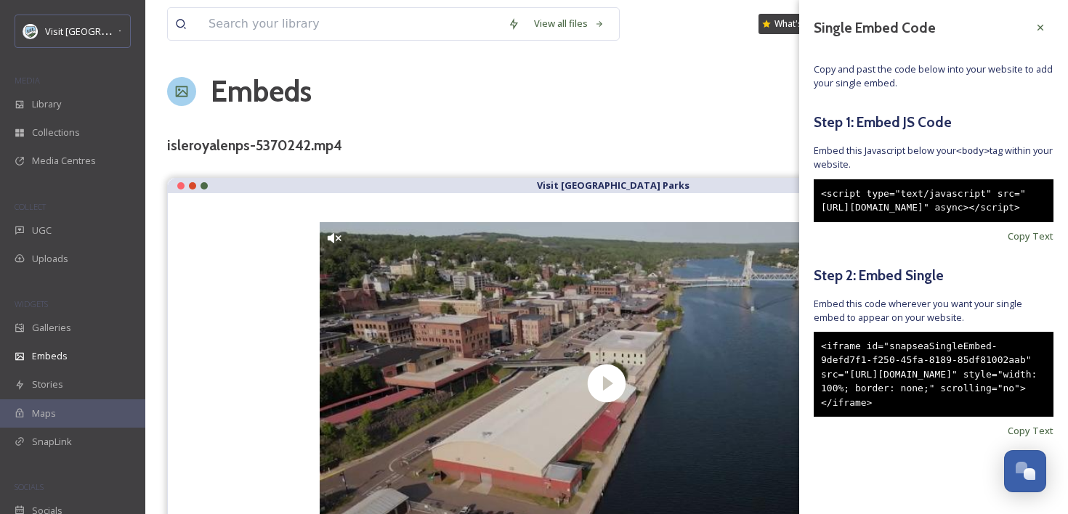
scroll to position [25, 0]
click at [1048, 438] on span "Copy Text" at bounding box center [1030, 431] width 46 height 14
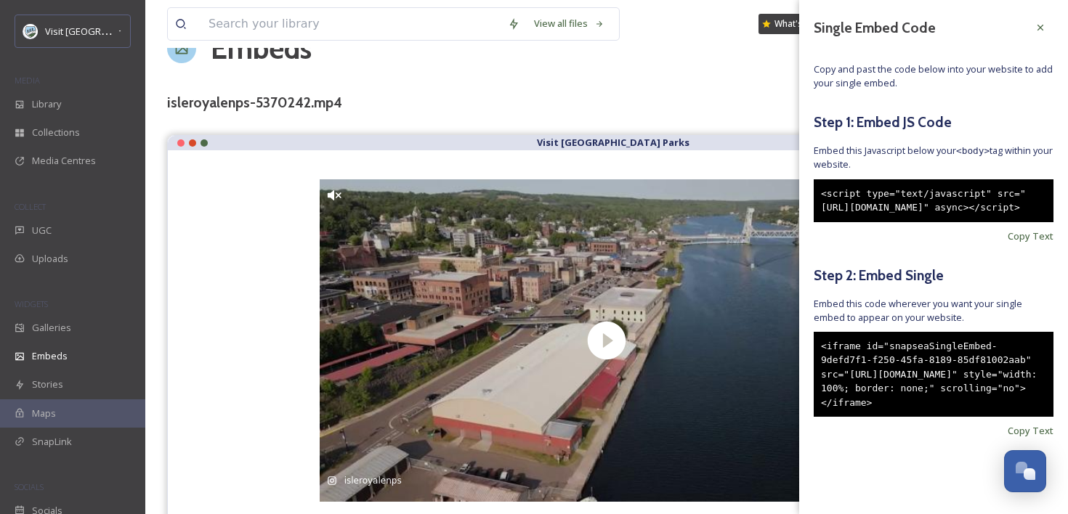
scroll to position [60, 0]
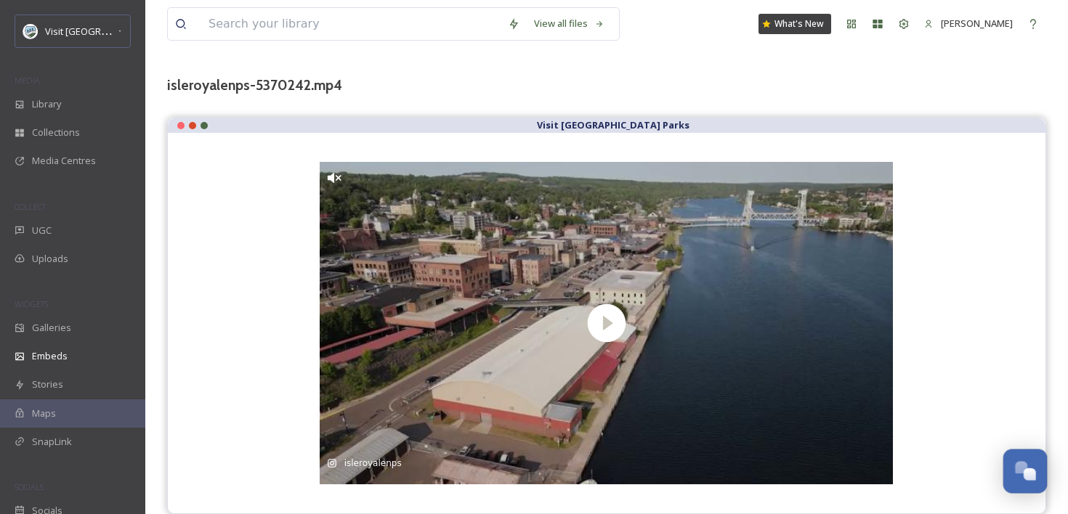
click at [1040, 450] on button "Open Chat" at bounding box center [1025, 472] width 44 height 44
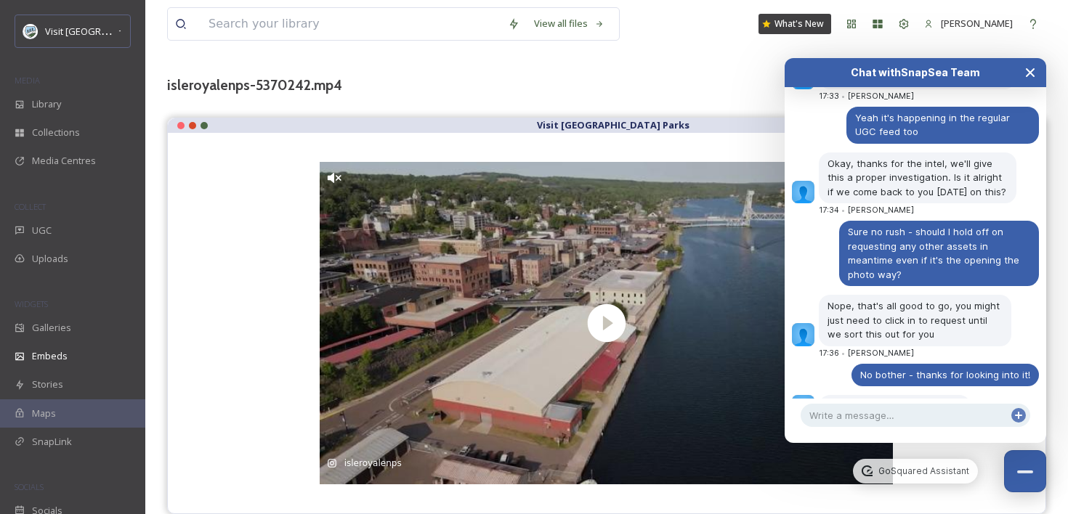
click at [1030, 81] on button "Close Chat" at bounding box center [1030, 72] width 32 height 29
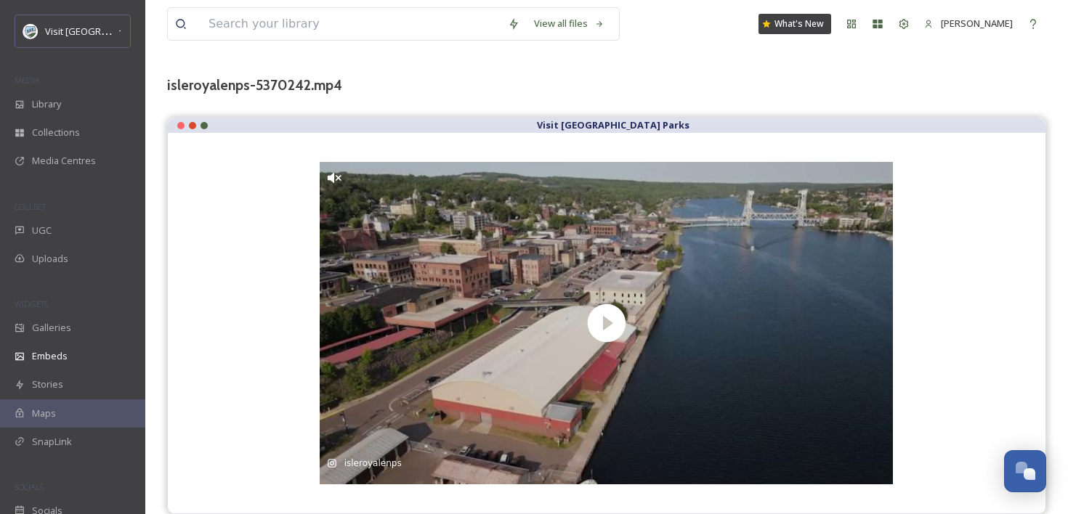
scroll to position [0, 0]
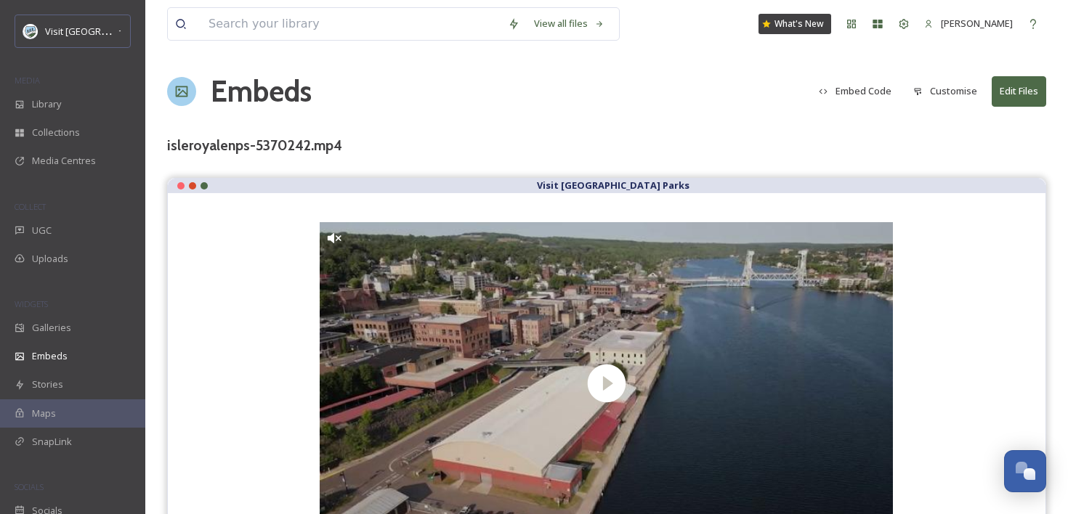
click at [872, 89] on button "Embed Code" at bounding box center [854, 91] width 87 height 28
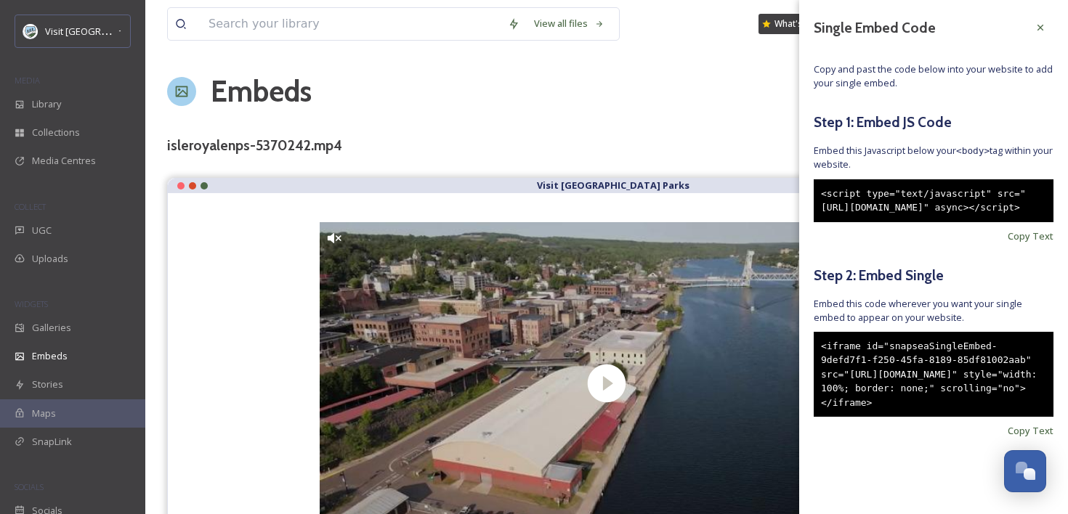
scroll to position [60, 0]
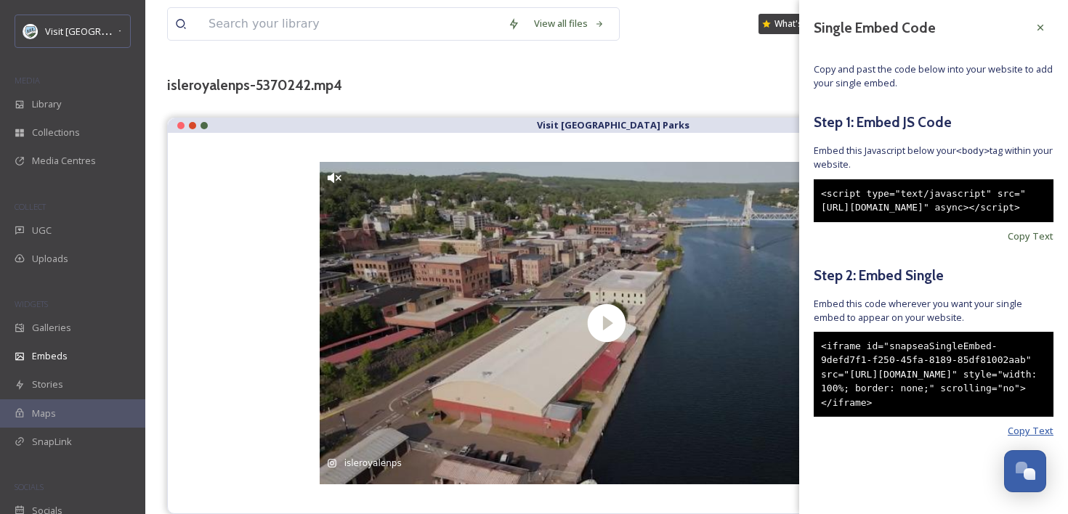
click at [1049, 438] on span "Copy Text" at bounding box center [1030, 431] width 46 height 14
click at [955, 356] on div "<iframe id="snapseaSingleEmbed-9defd7f1-f250-45fa-8189-85df81002aab" src="[URL]…" at bounding box center [934, 375] width 240 height 86
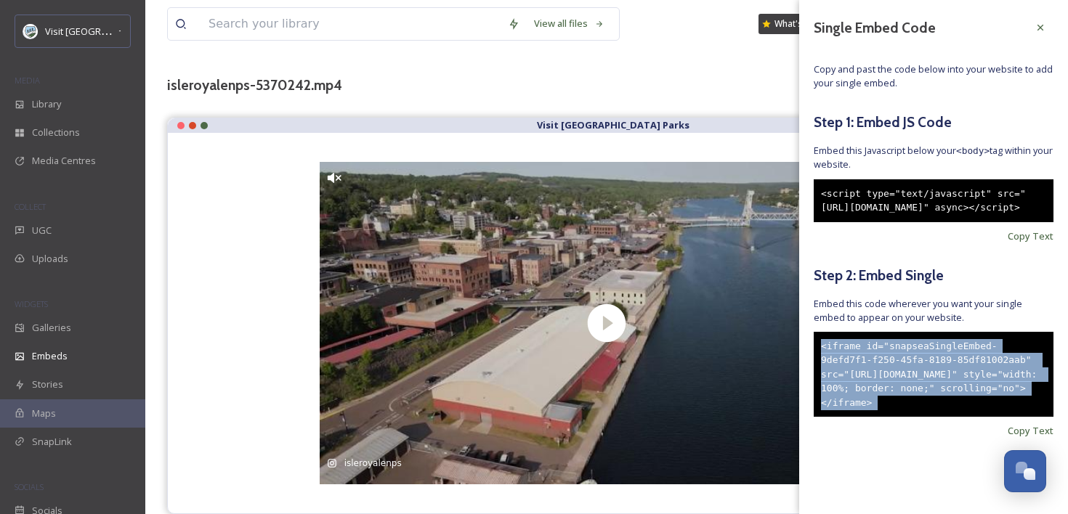
click at [955, 356] on div "<iframe id="snapseaSingleEmbed-9defd7f1-f250-45fa-8189-85df81002aab" src="[URL]…" at bounding box center [934, 375] width 240 height 86
copy div "<iframe id="snapseaSingleEmbed-9defd7f1-f250-45fa-8189-85df81002aab" src="[URL]…"
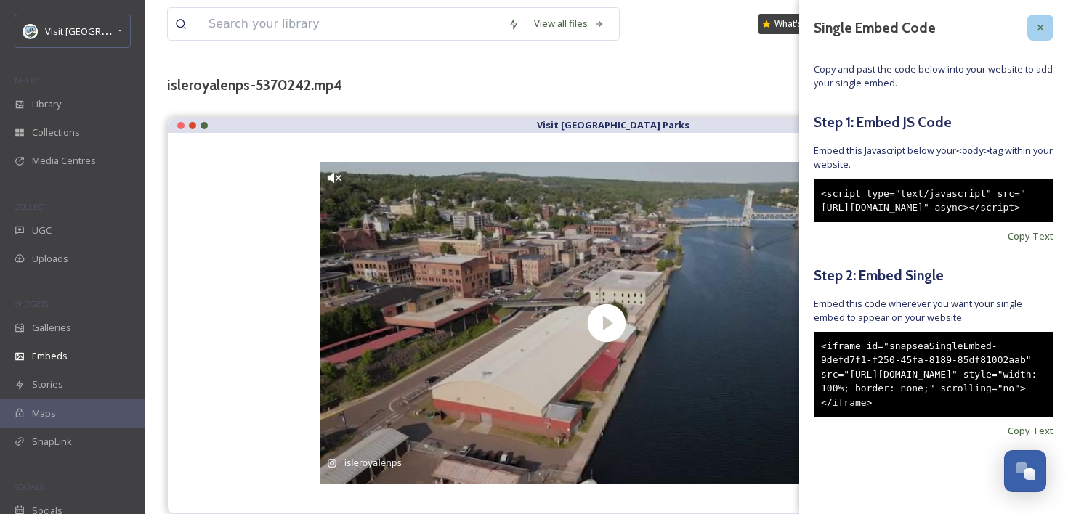
click at [1048, 15] on div at bounding box center [1040, 28] width 26 height 26
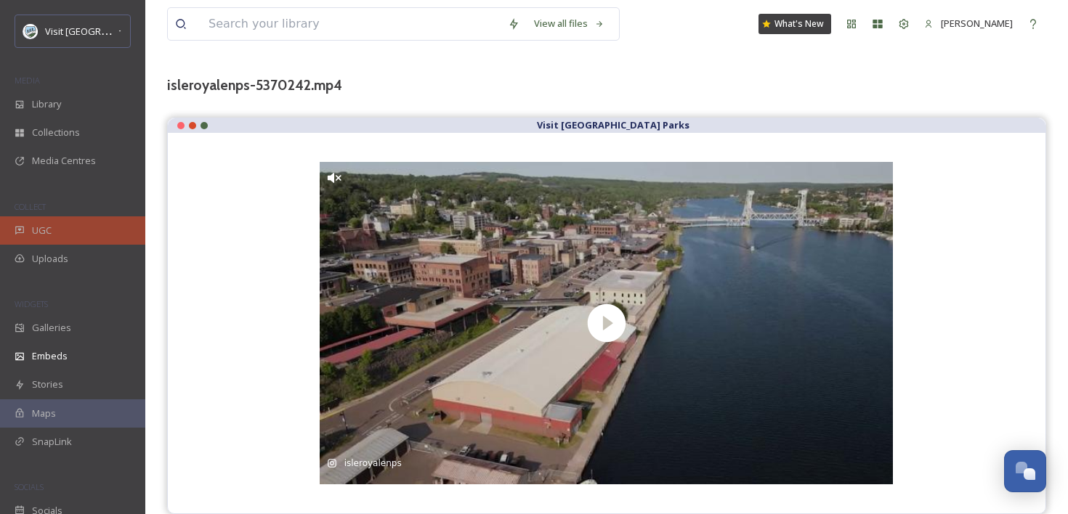
click at [110, 240] on div "UGC" at bounding box center [72, 230] width 145 height 28
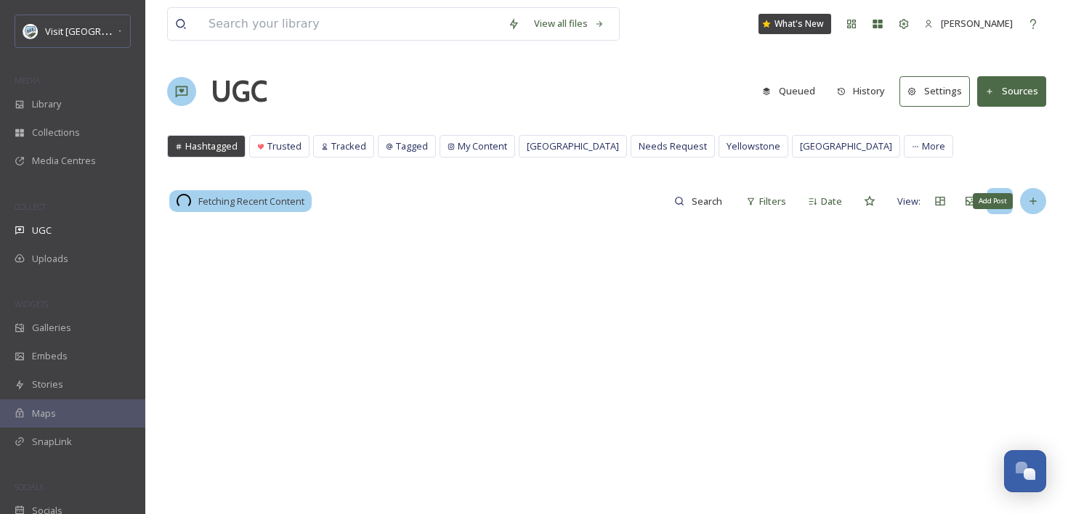
click at [1031, 201] on icon at bounding box center [1032, 201] width 7 height 7
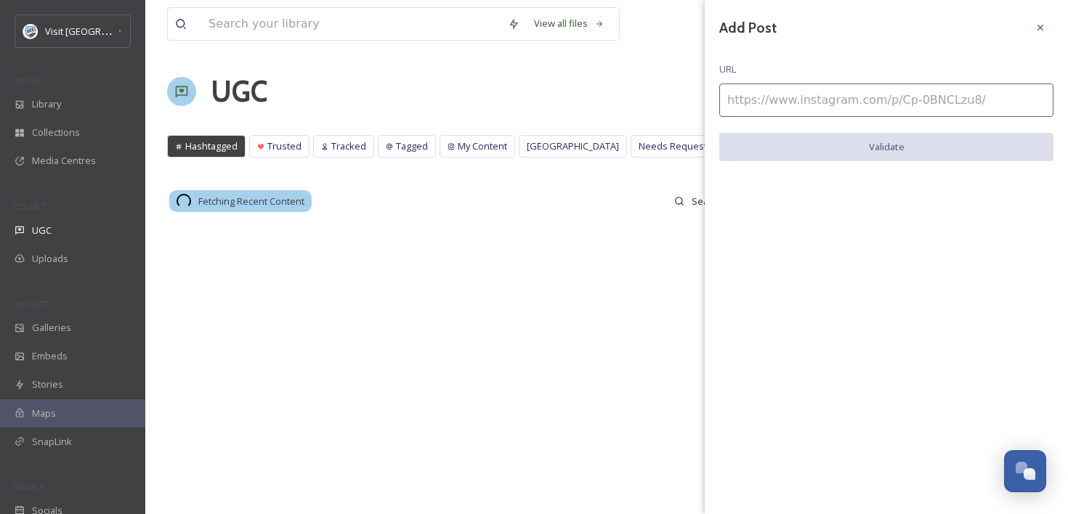
click at [823, 114] on input at bounding box center [886, 100] width 334 height 33
paste input "[URL][DOMAIN_NAME]"
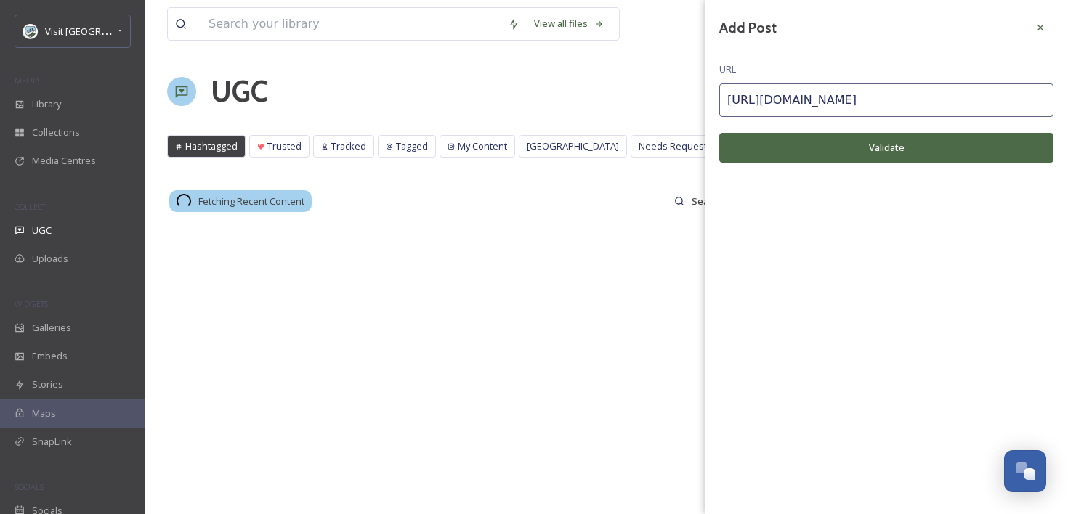
type input "[URL][DOMAIN_NAME]"
click at [820, 148] on button "Validate" at bounding box center [886, 148] width 334 height 30
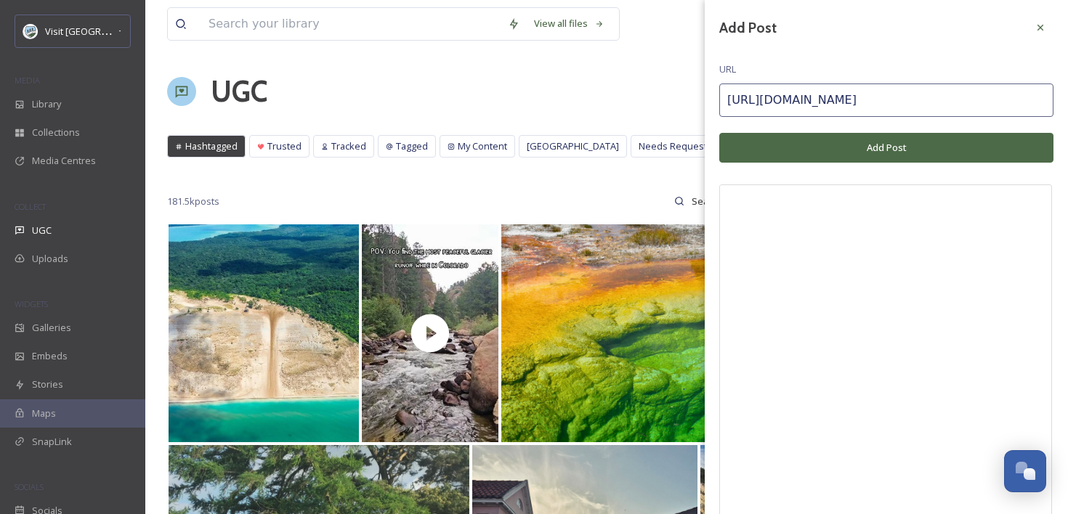
click at [820, 148] on button "Add Post" at bounding box center [886, 148] width 334 height 30
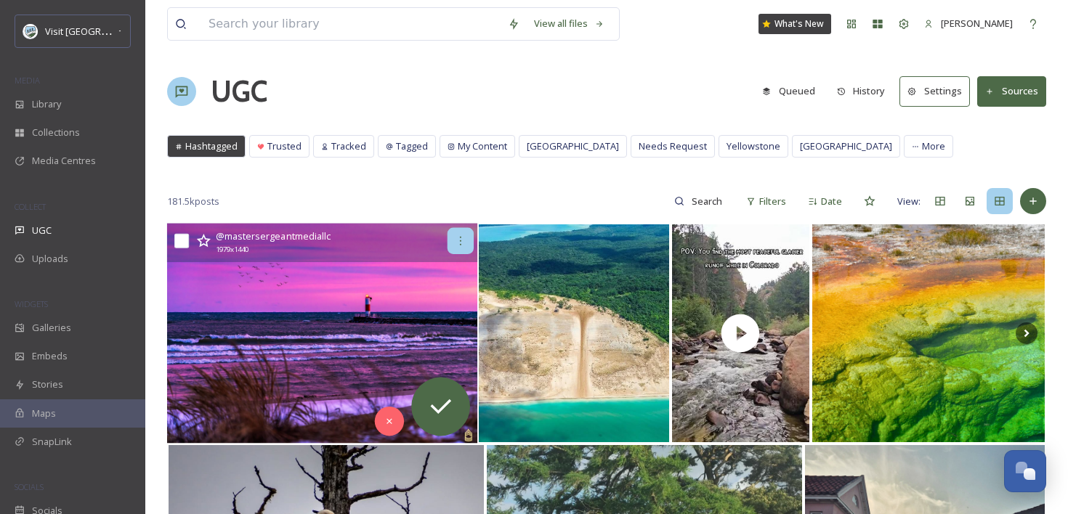
click at [461, 243] on icon at bounding box center [461, 241] width 12 height 12
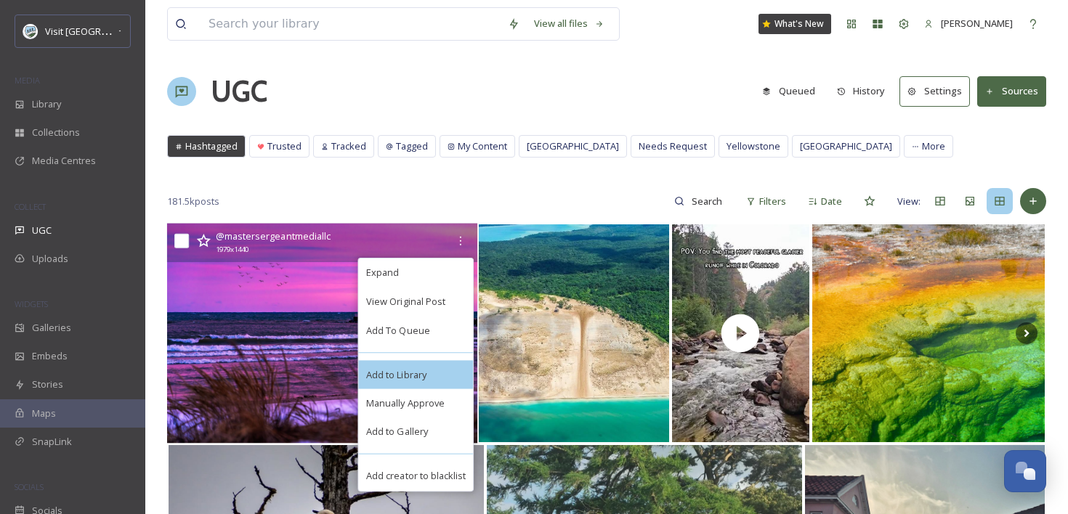
click at [418, 366] on div "Add to Library" at bounding box center [416, 374] width 115 height 29
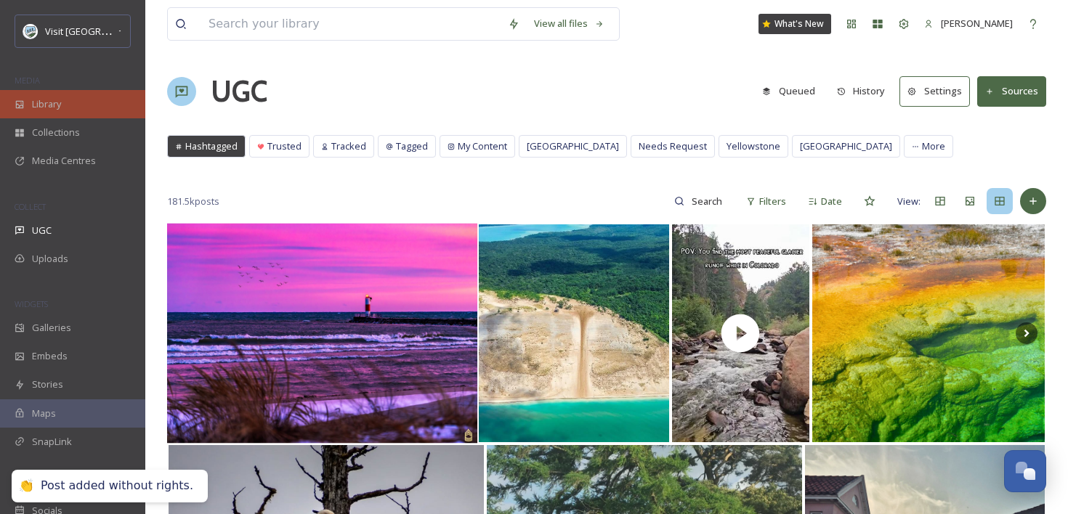
click at [115, 105] on div "Library" at bounding box center [72, 104] width 145 height 28
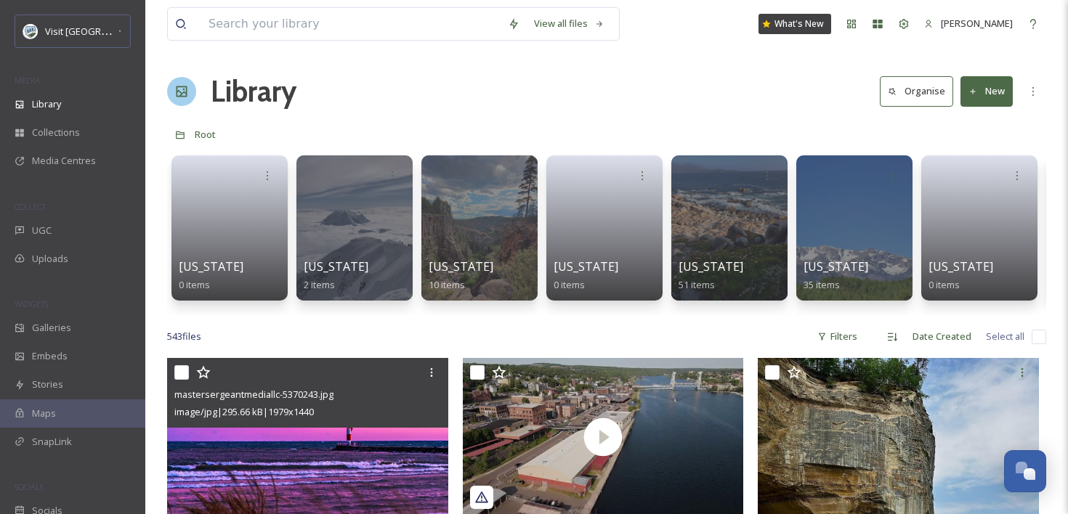
click at [395, 408] on div "image/jpg | 295.66 kB | 1979 x 1440" at bounding box center [309, 411] width 270 height 17
click at [372, 439] on img at bounding box center [307, 460] width 281 height 204
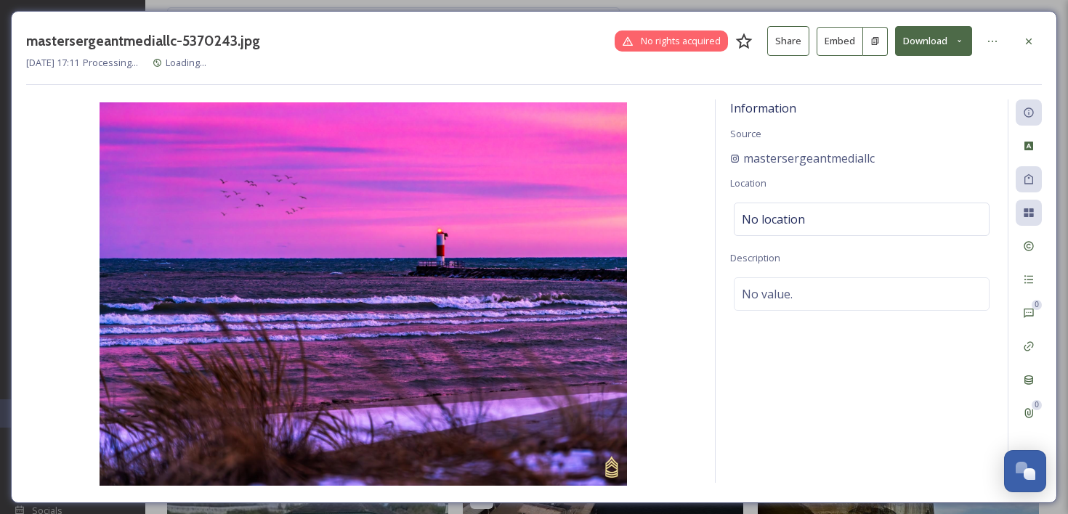
click at [841, 38] on button "Embed" at bounding box center [839, 41] width 46 height 29
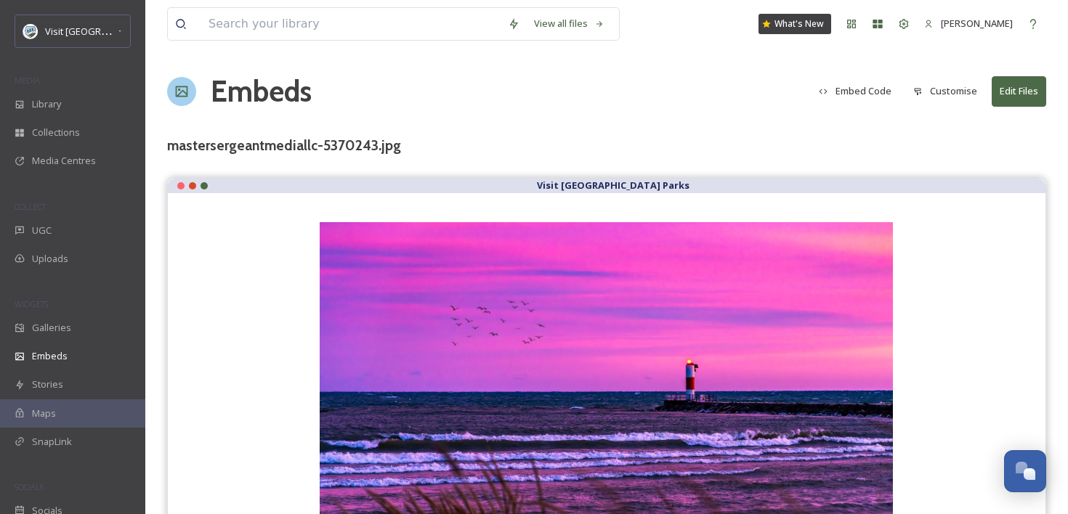
click at [864, 97] on button "Embed Code" at bounding box center [854, 91] width 87 height 28
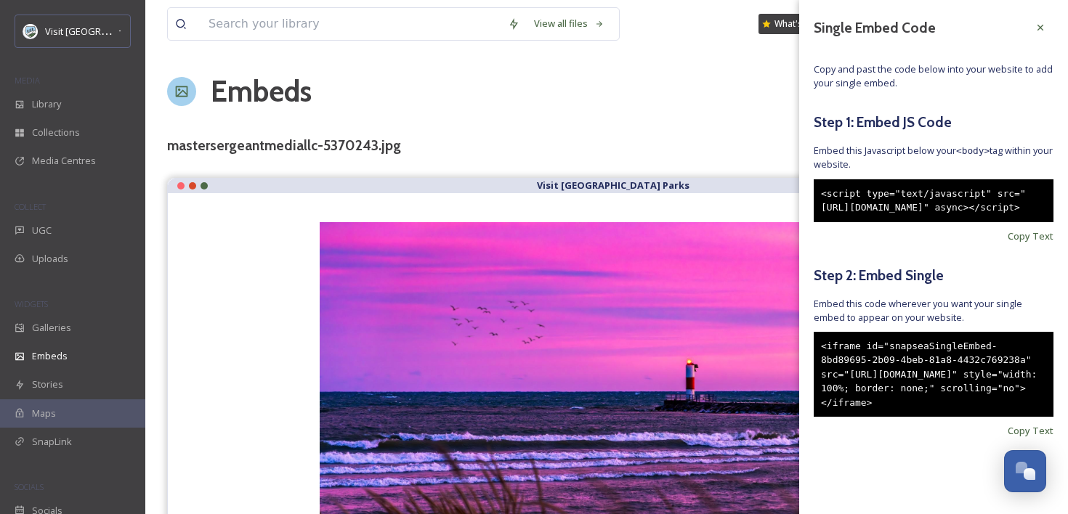
scroll to position [25, 0]
click at [996, 401] on div "<iframe id="snapseaSingleEmbed-8bd89695-2b09-4beb-81a8-4432c769238a" src="[URL]…" at bounding box center [934, 375] width 240 height 86
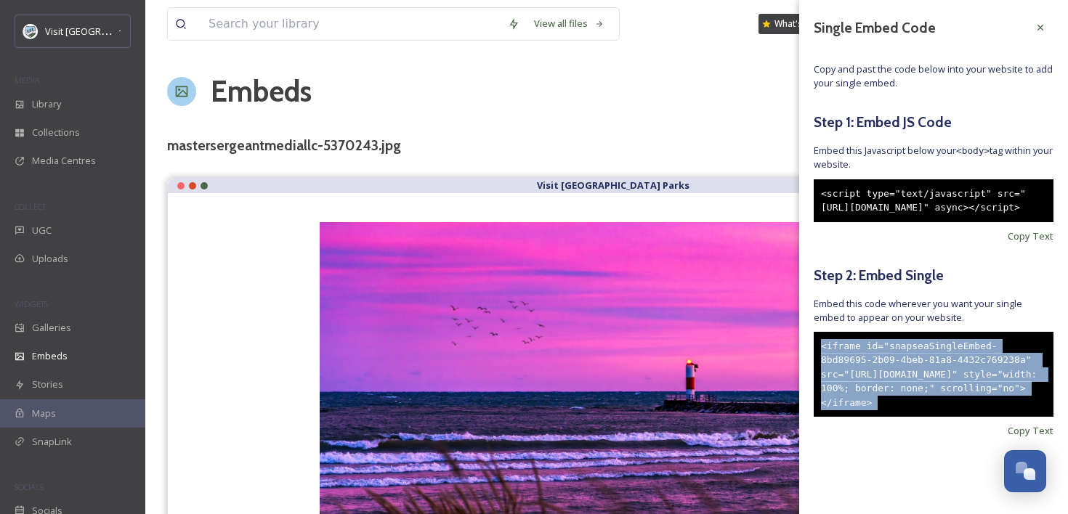
click at [996, 401] on div "<iframe id="snapseaSingleEmbed-8bd89695-2b09-4beb-81a8-4432c769238a" src="[URL]…" at bounding box center [934, 375] width 240 height 86
copy div "<iframe id="snapseaSingleEmbed-8bd89695-2b09-4beb-81a8-4432c769238a" src="[URL]…"
